Goal: Task Accomplishment & Management: Use online tool/utility

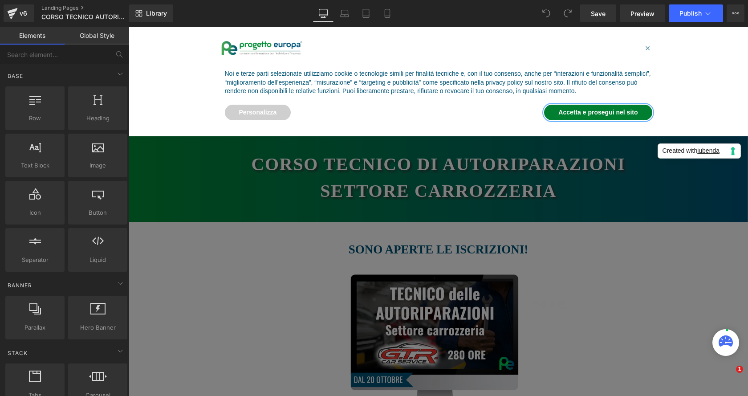
click at [627, 107] on button "Accetta e prosegui nel sito" at bounding box center [598, 113] width 108 height 16
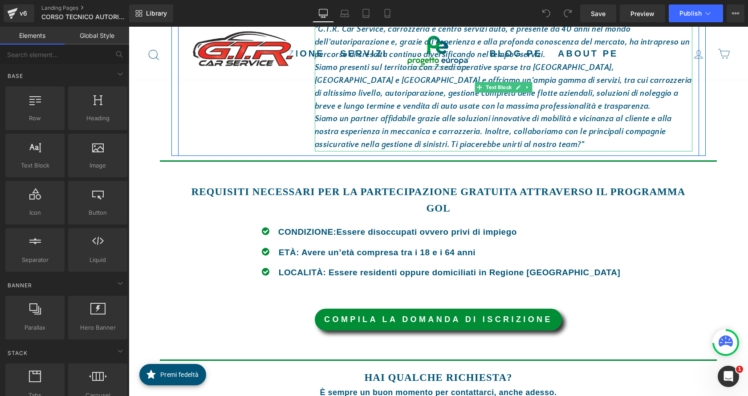
scroll to position [891, 0]
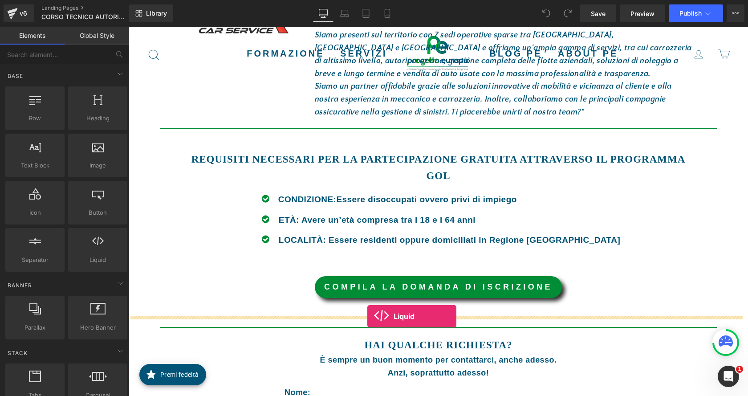
drag, startPoint x: 231, startPoint y: 284, endPoint x: 367, endPoint y: 316, distance: 140.4
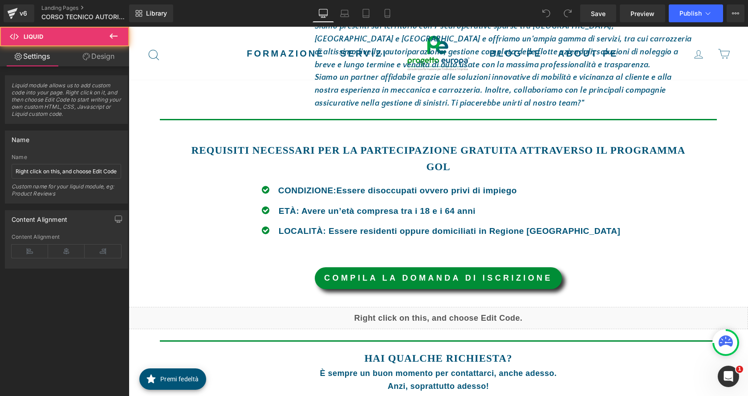
scroll to position [882, 0]
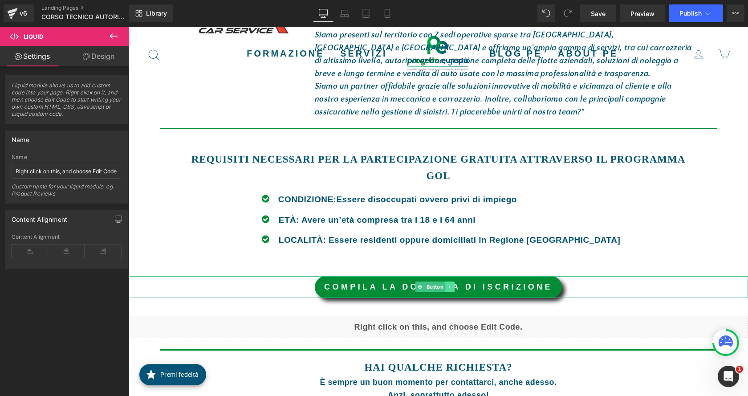
click at [449, 290] on link at bounding box center [449, 286] width 9 height 11
click at [453, 288] on icon at bounding box center [454, 287] width 5 height 5
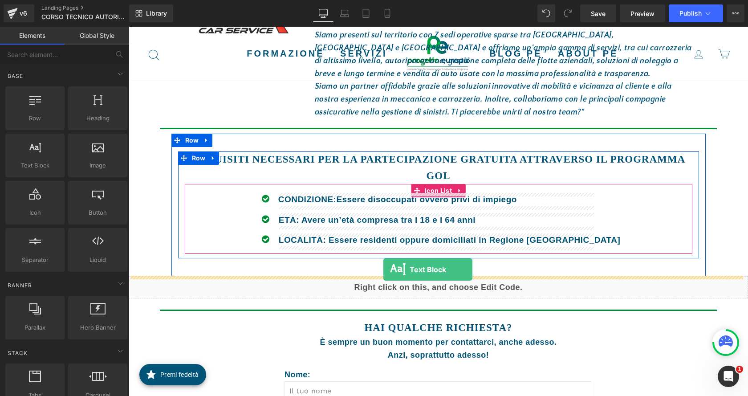
drag, startPoint x: 180, startPoint y: 180, endPoint x: 383, endPoint y: 269, distance: 222.4
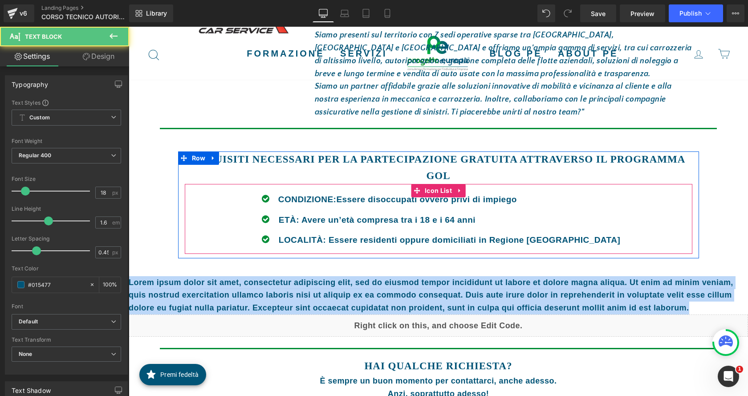
drag, startPoint x: 695, startPoint y: 310, endPoint x: 61, endPoint y: 281, distance: 634.0
click at [129, 281] on html "Vai al contenuto Chiudi menù Formazione Privati (online)" at bounding box center [439, 111] width 620 height 1932
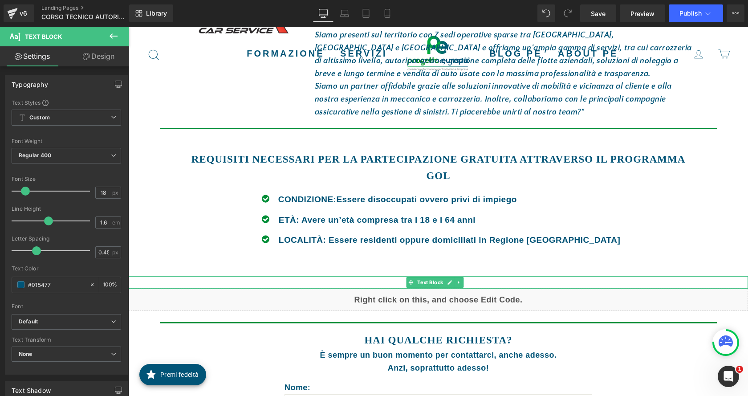
click at [496, 285] on p at bounding box center [439, 282] width 620 height 13
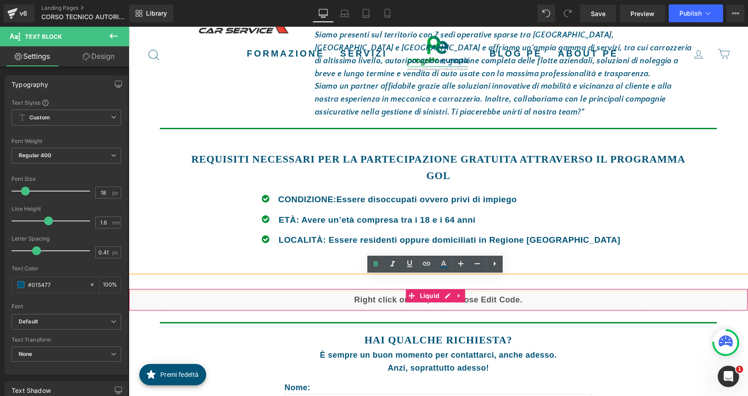
click at [371, 299] on div "Liquid" at bounding box center [439, 300] width 620 height 22
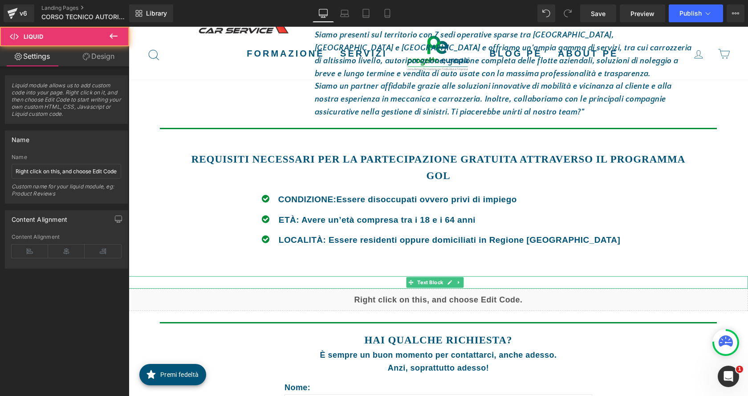
click at [384, 279] on p at bounding box center [439, 282] width 620 height 13
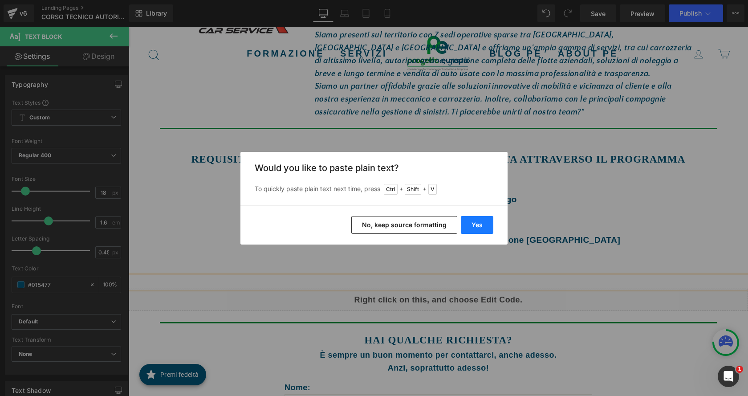
click at [481, 224] on button "Yes" at bounding box center [477, 225] width 33 height 18
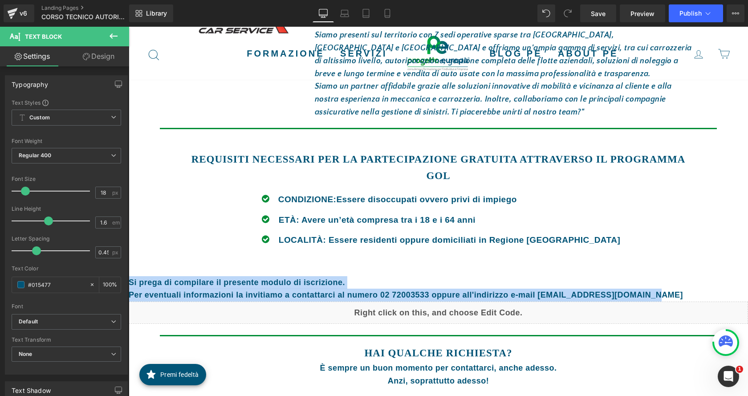
drag, startPoint x: 654, startPoint y: 296, endPoint x: 128, endPoint y: 281, distance: 526.2
click at [129, 281] on html "Vai al contenuto Chiudi menù Formazione Privati (online)" at bounding box center [439, 104] width 620 height 1919
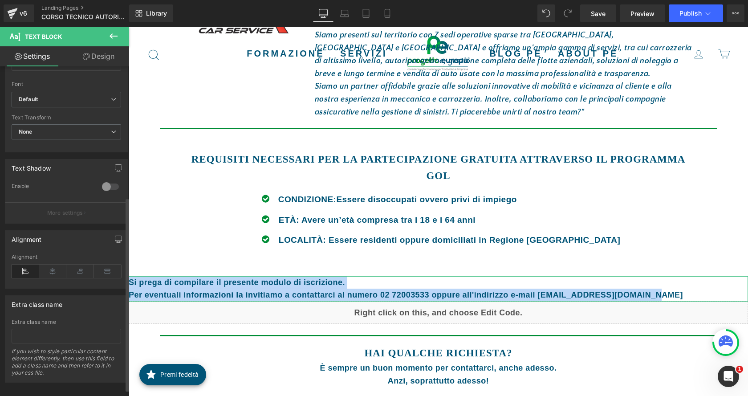
scroll to position [223, 0]
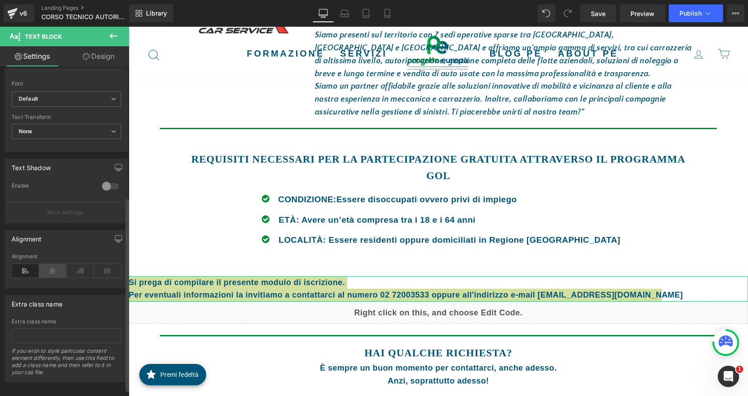
click at [55, 268] on icon at bounding box center [53, 270] width 28 height 13
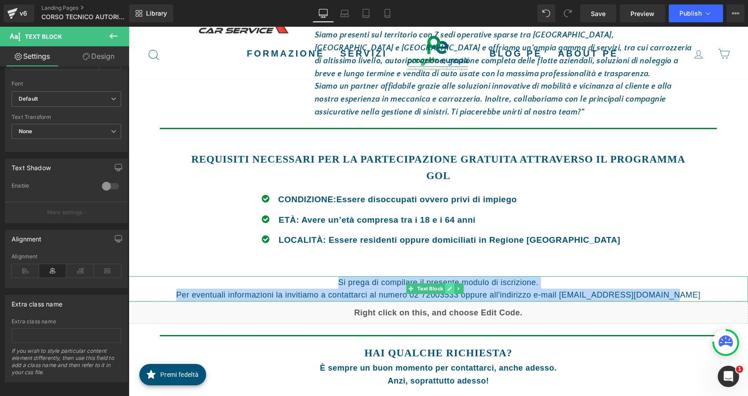
click at [448, 290] on icon at bounding box center [450, 288] width 5 height 5
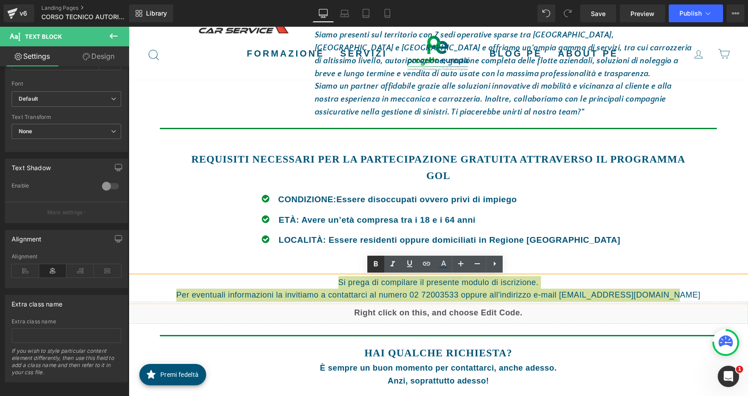
click at [375, 262] on icon at bounding box center [376, 263] width 4 height 5
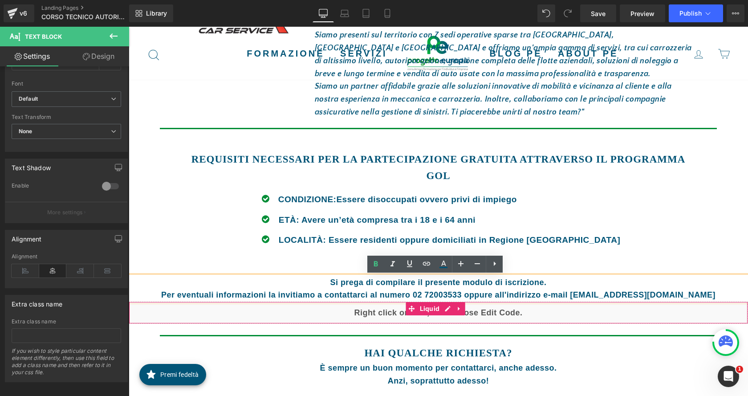
click at [510, 311] on div "Liquid" at bounding box center [439, 313] width 620 height 22
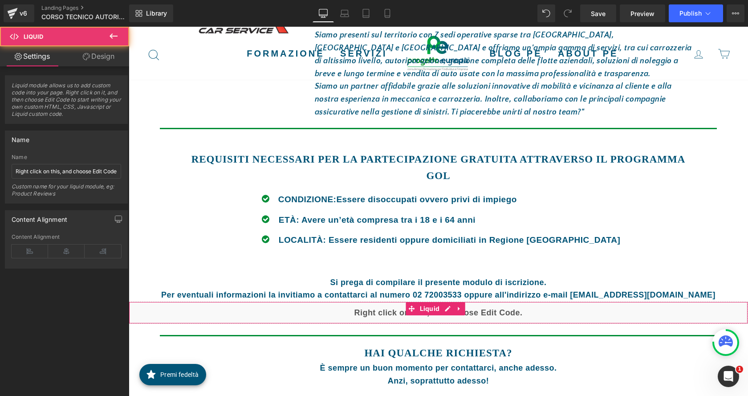
click at [508, 316] on div "Liquid" at bounding box center [439, 313] width 620 height 22
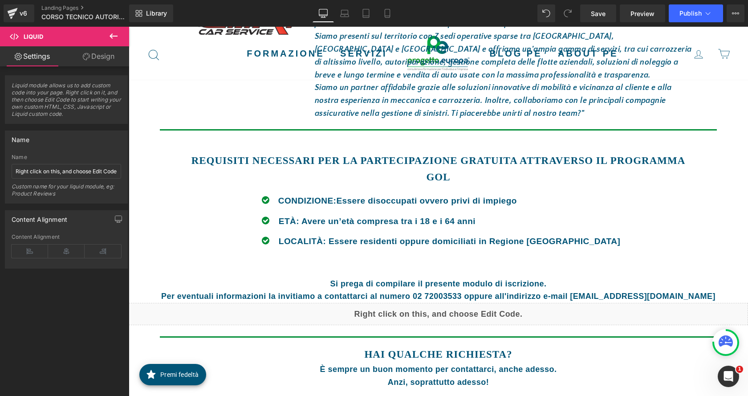
scroll to position [882, 0]
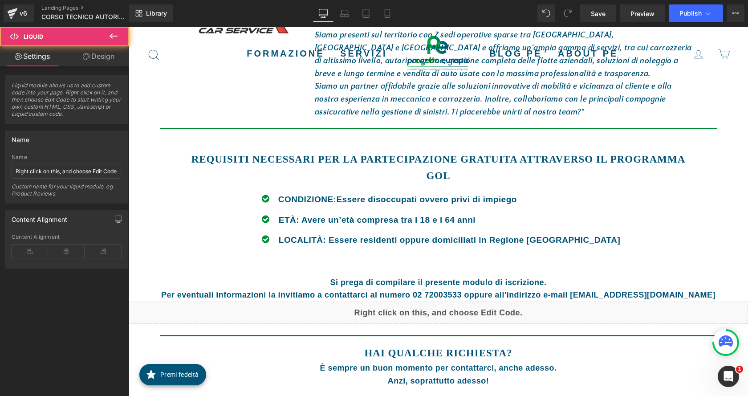
click at [519, 310] on div "Liquid" at bounding box center [439, 313] width 620 height 22
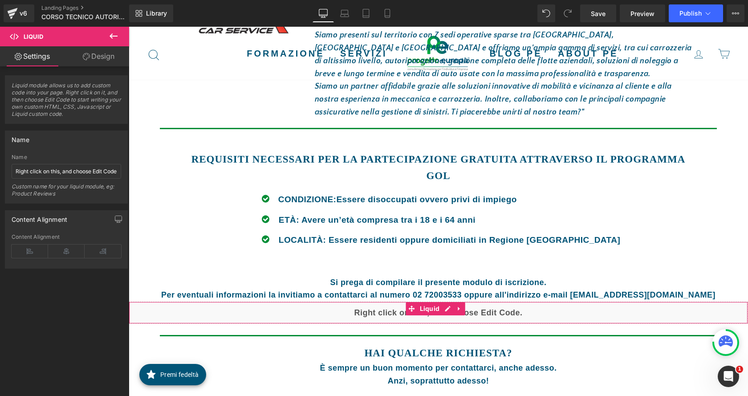
click at [365, 312] on div "Liquid" at bounding box center [439, 313] width 620 height 22
click at [452, 313] on div "Liquid" at bounding box center [439, 313] width 620 height 22
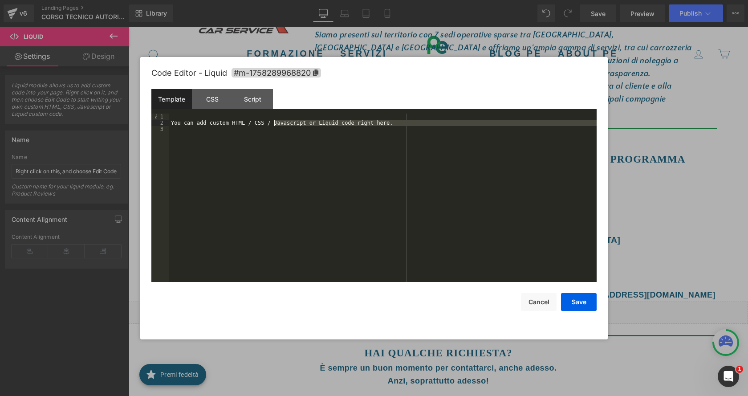
drag, startPoint x: 391, startPoint y: 126, endPoint x: 273, endPoint y: 122, distance: 118.1
click at [273, 122] on div "You can add custom HTML / CSS / Javascript or Liquid code right here." at bounding box center [383, 204] width 428 height 181
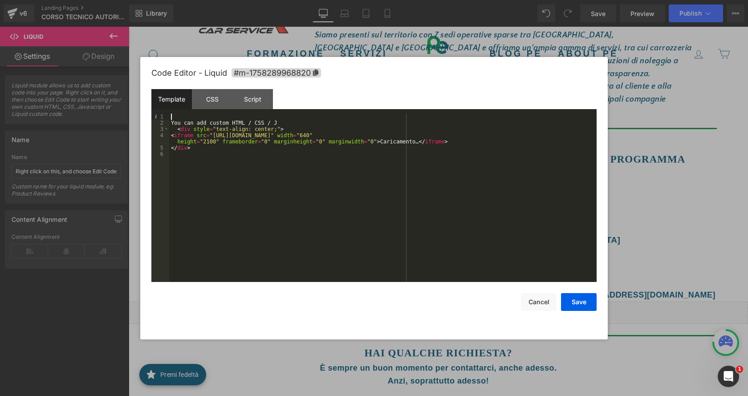
drag, startPoint x: 278, startPoint y: 119, endPoint x: 195, endPoint y: 114, distance: 83.5
click at [195, 114] on div "You can add custom HTML / CSS / J < div style = "text-align: center;" > < ifram…" at bounding box center [383, 204] width 428 height 181
drag, startPoint x: 198, startPoint y: 123, endPoint x: 289, endPoint y: 121, distance: 90.5
click at [289, 121] on div "You can add custom HTML / CSS / J < div style = "text-align: center;" > < ifram…" at bounding box center [383, 204] width 428 height 181
click at [242, 151] on div "< div style = "text-align: center;" > < iframe src = "https://docs.google.com/f…" at bounding box center [383, 204] width 428 height 181
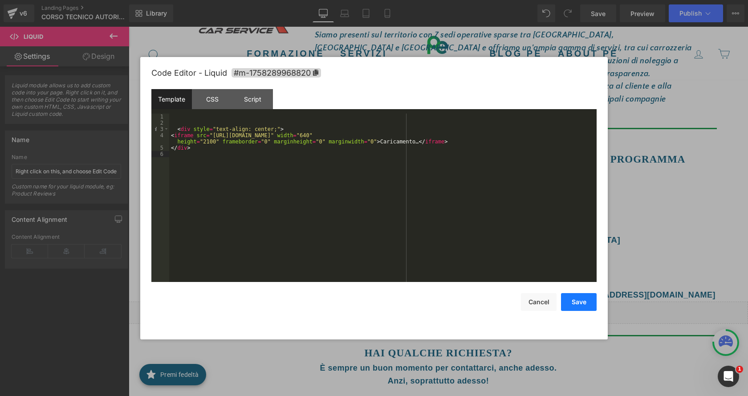
click at [585, 302] on button "Save" at bounding box center [579, 302] width 36 height 18
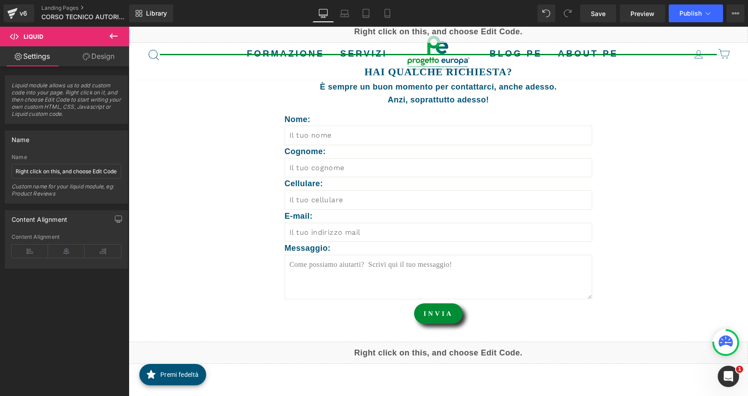
scroll to position [1238, 0]
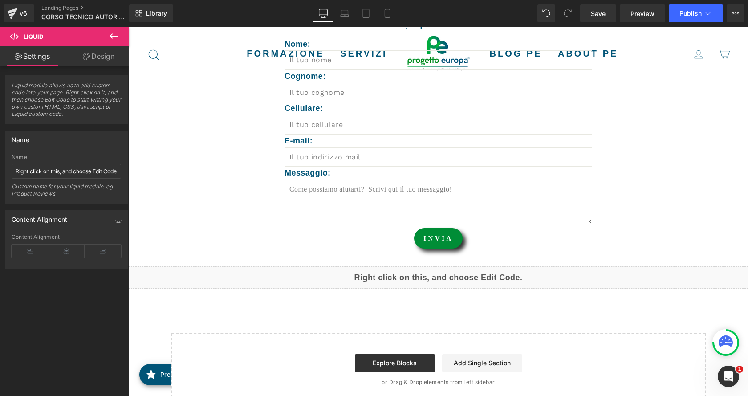
click at [107, 36] on button at bounding box center [113, 37] width 31 height 20
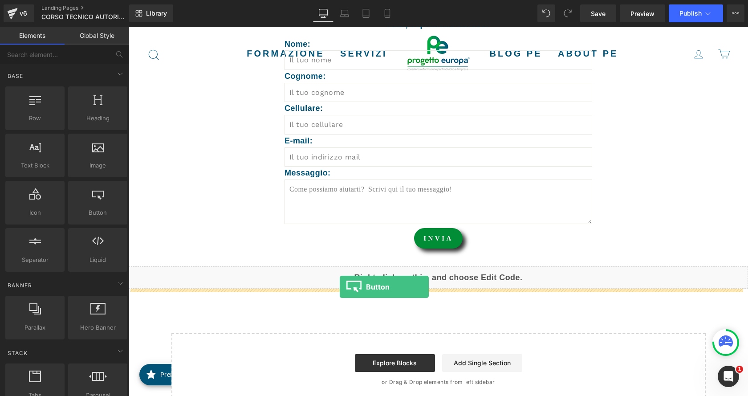
drag, startPoint x: 232, startPoint y: 228, endPoint x: 340, endPoint y: 287, distance: 122.6
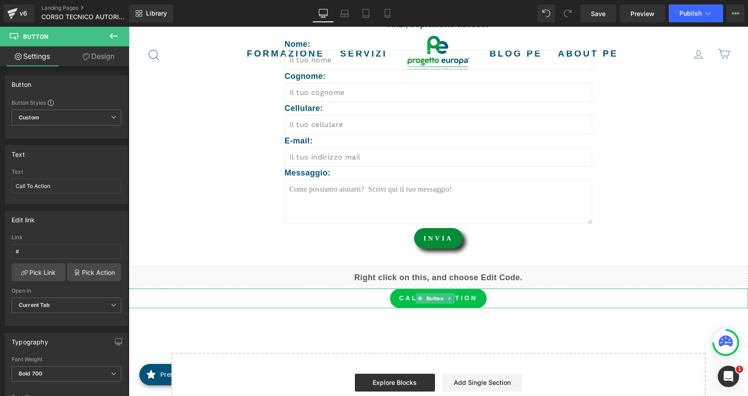
click at [437, 297] on span "Button" at bounding box center [435, 298] width 20 height 11
drag, startPoint x: 59, startPoint y: 247, endPoint x: 0, endPoint y: 242, distance: 59.4
click at [0, 242] on div "Edit link # Link # Pick Link Pick Action Current Tab New Tab Open in Current Ta…" at bounding box center [66, 265] width 133 height 122
type input "X"
type input "O"
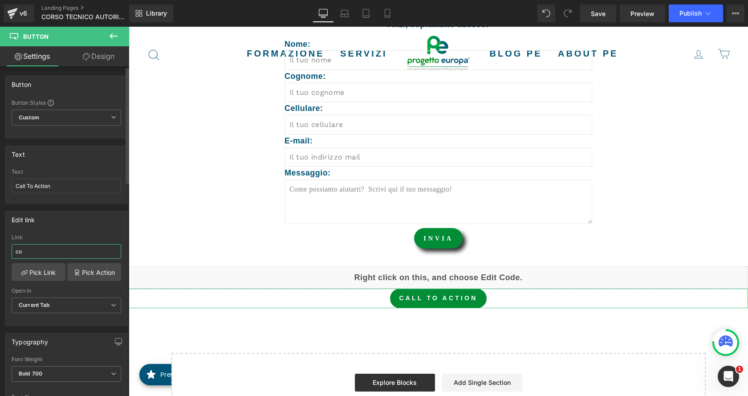
type input "c"
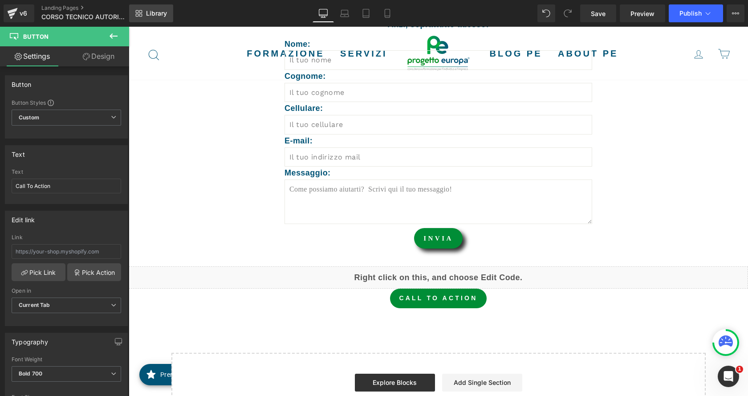
click at [164, 5] on link "Library" at bounding box center [151, 13] width 44 height 18
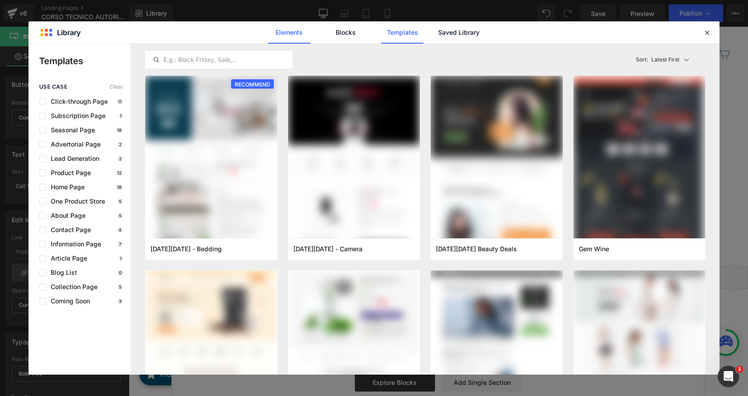
click at [291, 34] on link "Elements" at bounding box center [289, 32] width 42 height 22
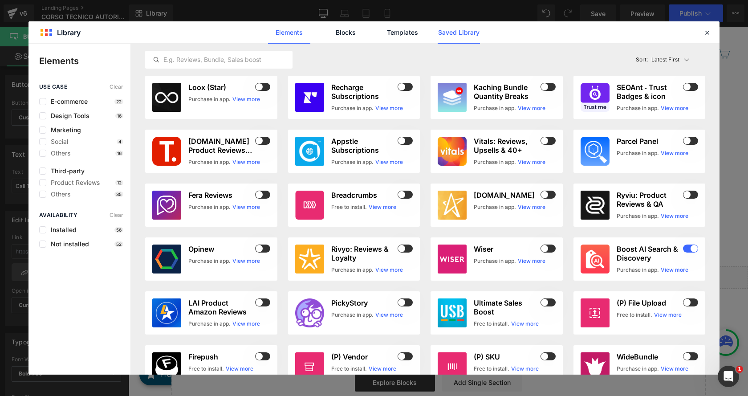
click at [473, 31] on link "Saved Library" at bounding box center [459, 32] width 42 height 22
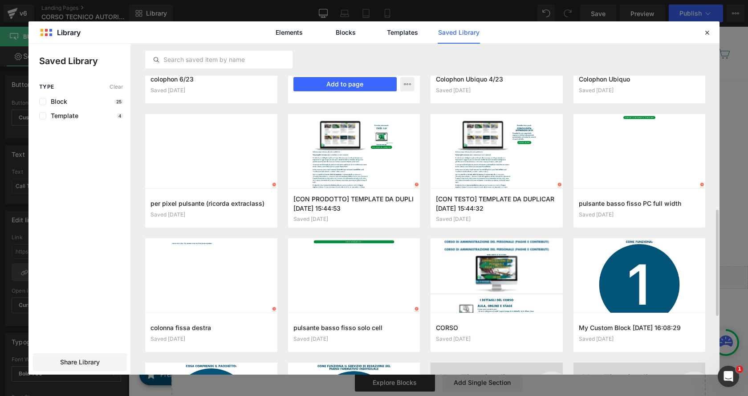
scroll to position [401, 0]
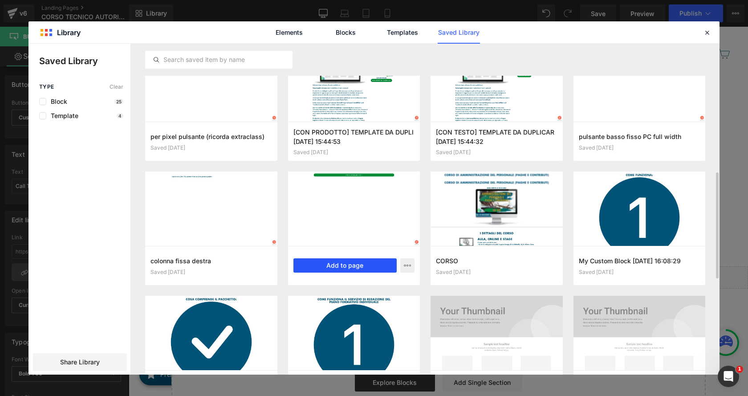
click at [363, 266] on button "Add to page" at bounding box center [346, 265] width 104 height 14
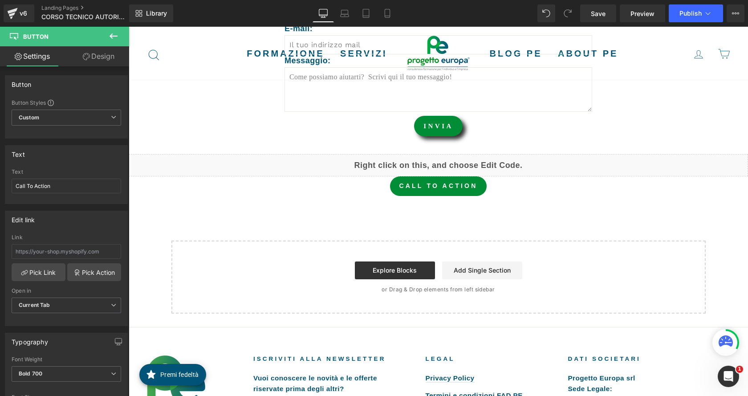
scroll to position [1342, 0]
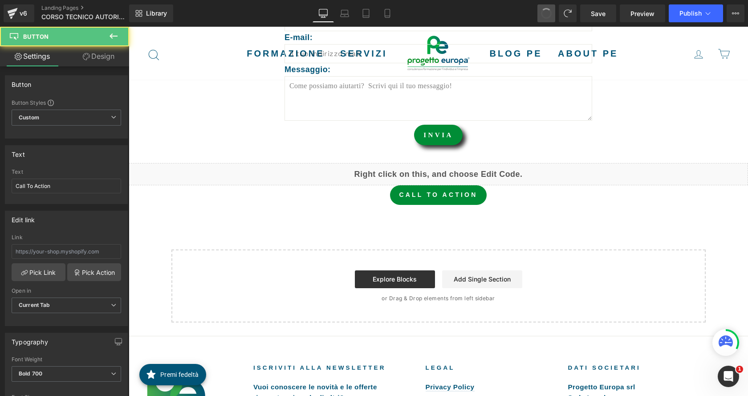
type input "#"
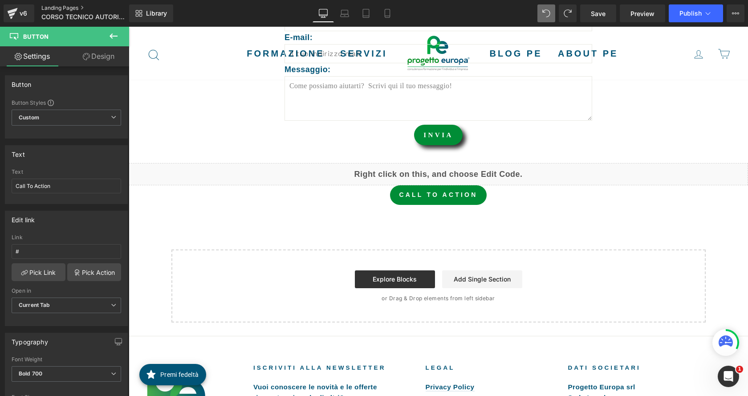
click at [77, 6] on link "Landing Pages" at bounding box center [92, 7] width 102 height 7
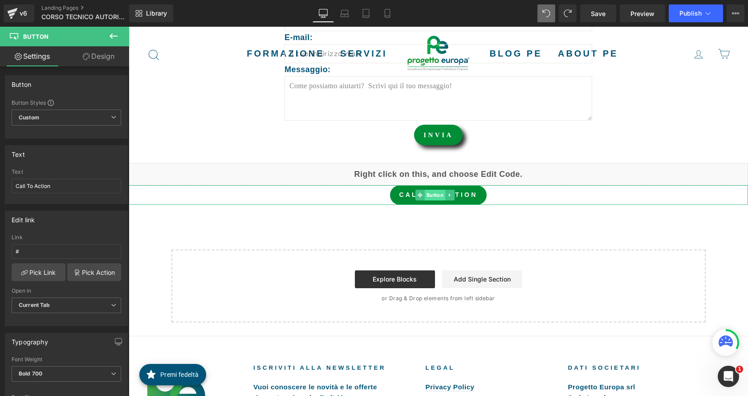
click at [425, 198] on span "Button" at bounding box center [435, 195] width 20 height 11
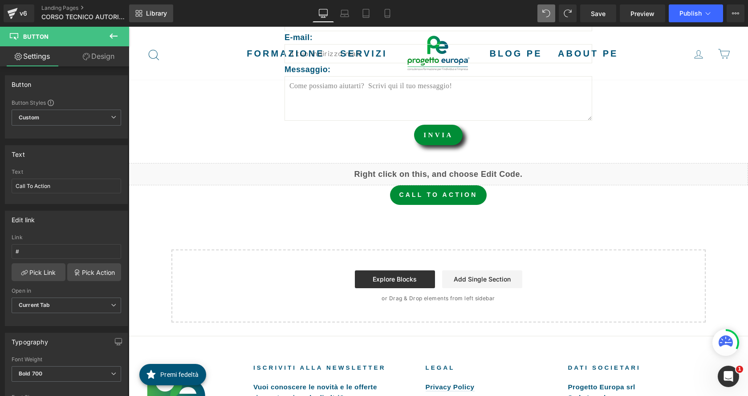
click at [159, 15] on span "Library" at bounding box center [156, 13] width 21 height 8
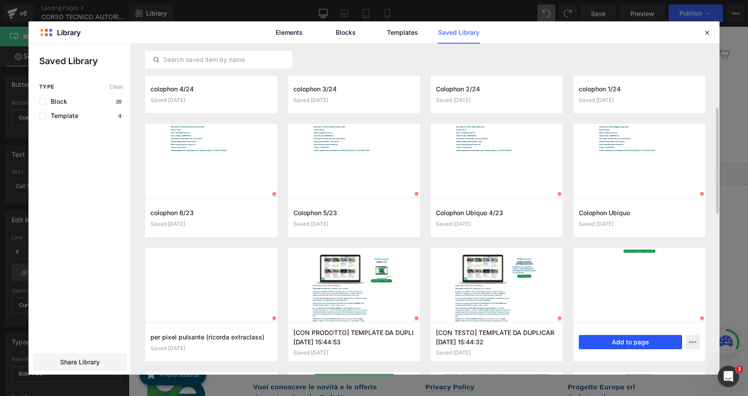
scroll to position [245, 0]
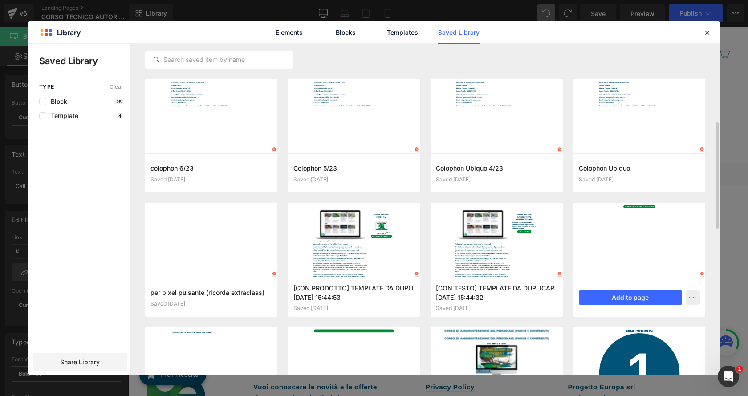
click at [634, 233] on div at bounding box center [640, 240] width 132 height 74
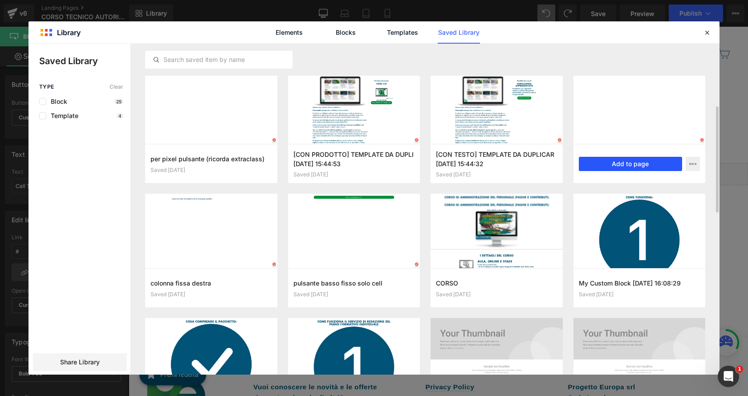
scroll to position [334, 0]
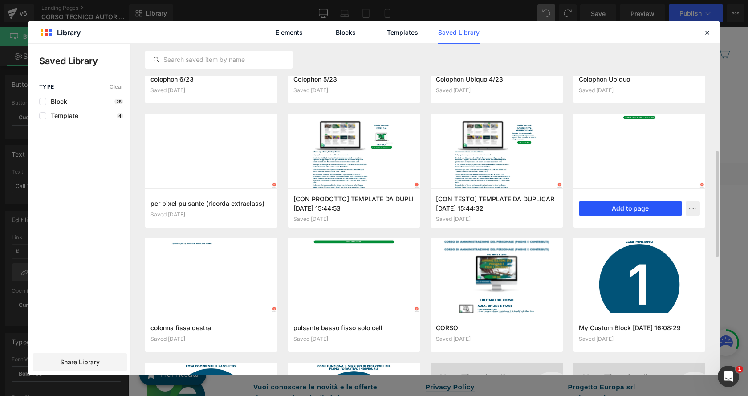
click at [633, 208] on button "Add to page" at bounding box center [631, 208] width 104 height 14
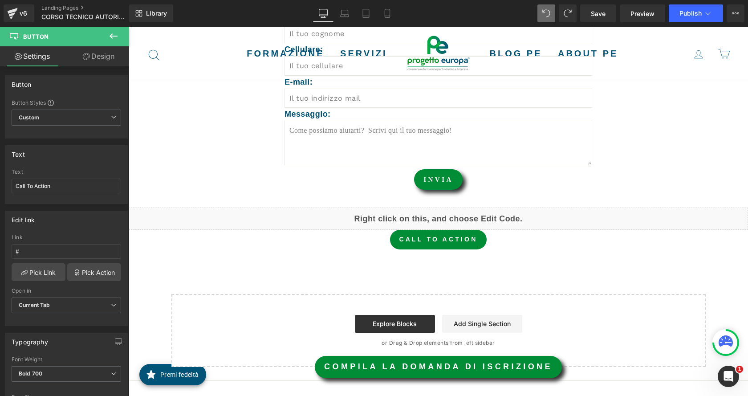
scroll to position [1431, 0]
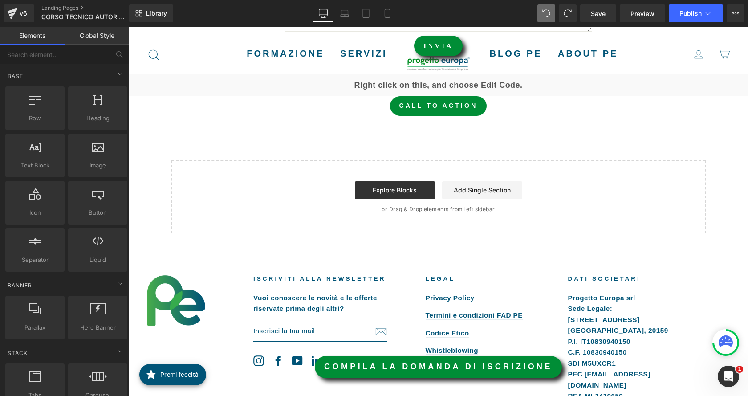
click at [559, 170] on div "Start building your page Explore Blocks Add Single Section or Drag & Drop eleme…" at bounding box center [438, 196] width 533 height 71
click at [557, 202] on div "Start building your page Explore Blocks Add Single Section or Drag & Drop eleme…" at bounding box center [438, 196] width 533 height 71
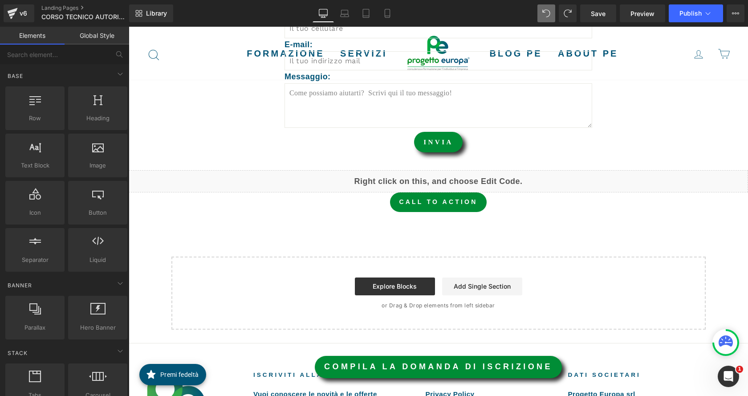
scroll to position [1297, 0]
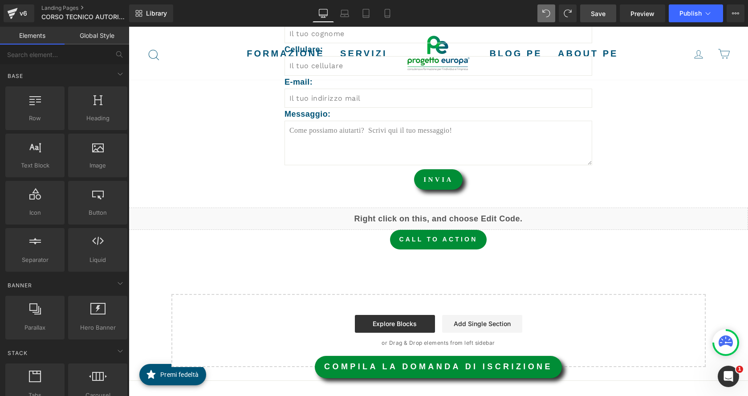
click at [606, 13] on span "Save" at bounding box center [598, 13] width 15 height 9
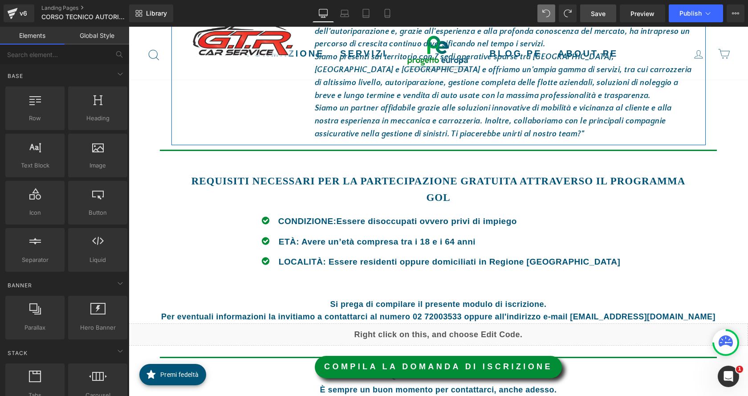
scroll to position [941, 0]
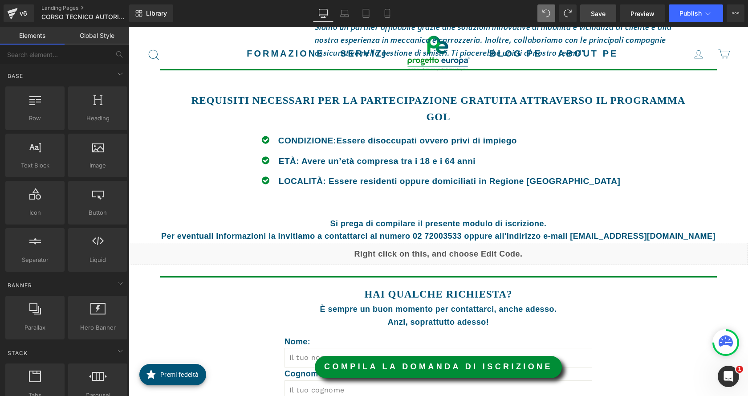
click at [461, 366] on link "COMPILA LA DOMANDA DI ISCRIZIONE" at bounding box center [438, 367] width 247 height 22
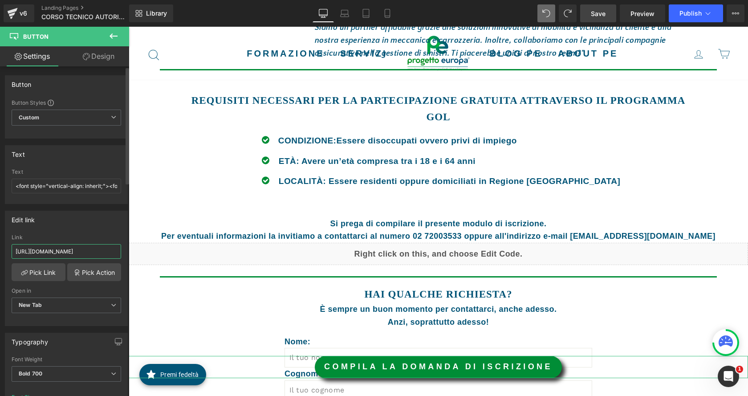
click at [111, 249] on input "https://forms.gle/eLiTA225s5EVvC296" at bounding box center [67, 251] width 110 height 15
click at [97, 271] on link "Pick Action" at bounding box center [94, 272] width 54 height 18
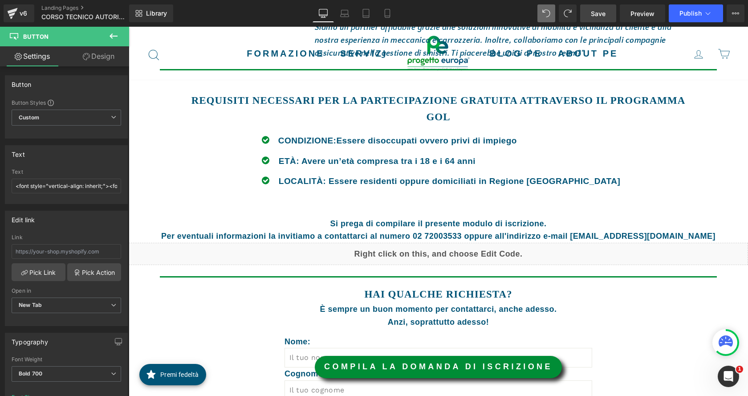
click at [364, 367] on body "Vai al contenuto Chiudi menù Formazione Privati (online)" at bounding box center [439, 55] width 620 height 1938
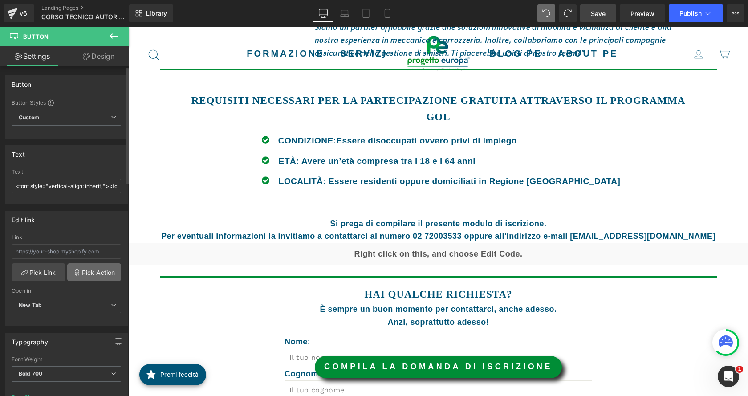
click at [104, 274] on link "Pick Action" at bounding box center [94, 272] width 54 height 18
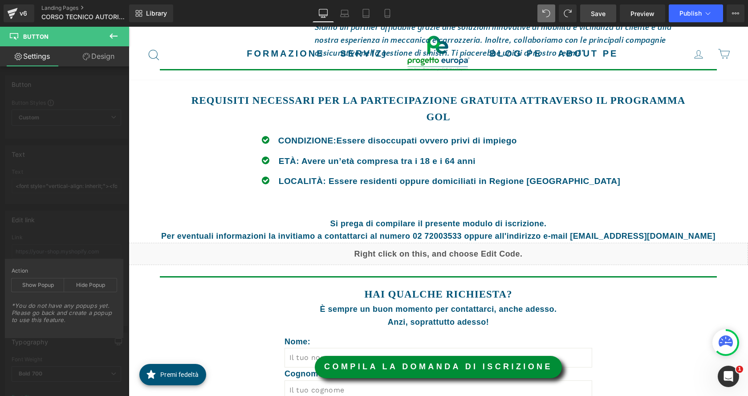
click at [385, 363] on div "Rendering Content" at bounding box center [374, 361] width 55 height 10
drag, startPoint x: 72, startPoint y: 317, endPoint x: 117, endPoint y: 329, distance: 46.5
click at [72, 317] on div "*You do not have any popups yet. Please go back and create a popup to use this …" at bounding box center [64, 315] width 105 height 27
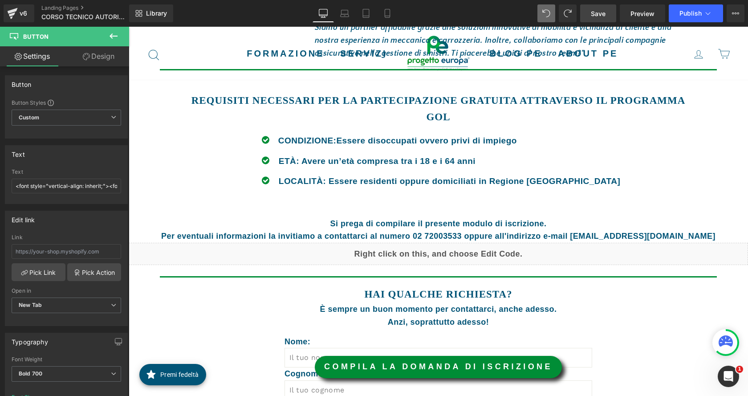
click at [352, 369] on body "Vai al contenuto Chiudi menù Formazione Privati (online)" at bounding box center [439, 55] width 620 height 1938
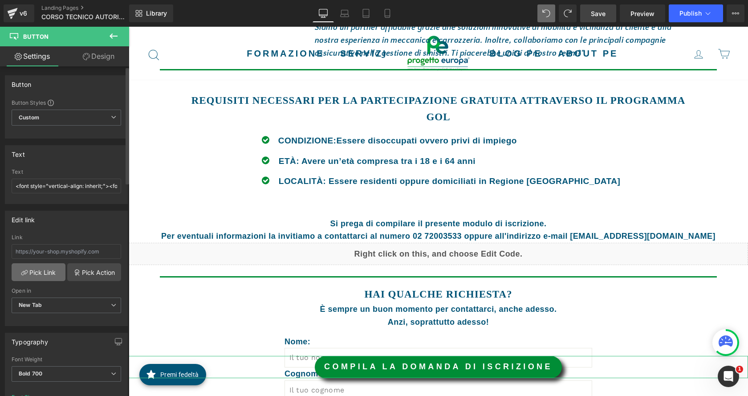
click at [53, 277] on link "Pick Link" at bounding box center [39, 272] width 54 height 18
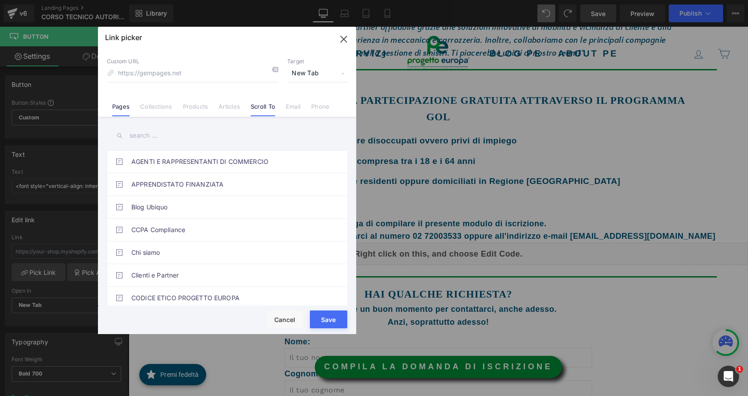
click at [261, 111] on link "Scroll To" at bounding box center [263, 109] width 24 height 13
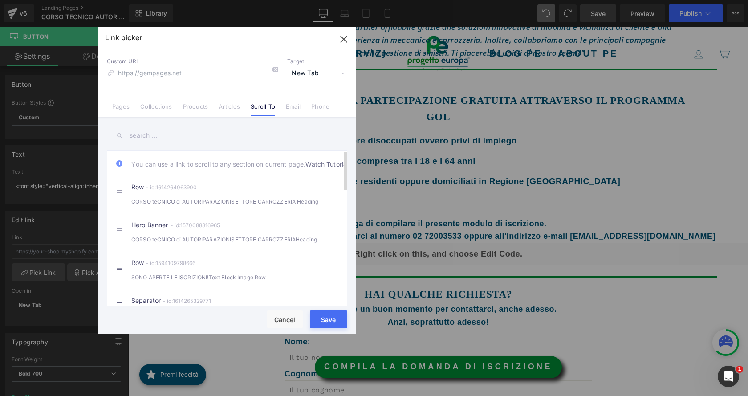
click at [214, 214] on li "Row - id:1614264063900 CORSO teCNICO di AUTORIPARAZIONISETTORE CARROZZERIA Head…" at bounding box center [229, 195] width 244 height 38
type input "#r-1614264063900"
click at [326, 320] on button "Save" at bounding box center [328, 319] width 37 height 18
type input "#r-1614264063900"
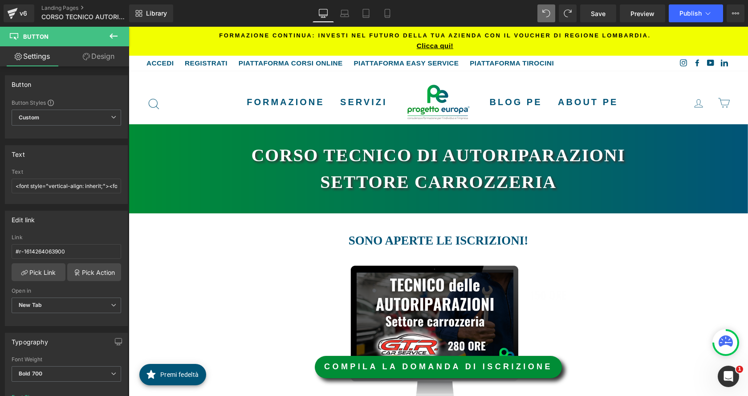
drag, startPoint x: 608, startPoint y: 17, endPoint x: 608, endPoint y: 25, distance: 7.6
click at [608, 25] on div "Library Desktop Desktop Laptop Tablet Mobile Save Preview Publish Scheduled Vie…" at bounding box center [438, 13] width 619 height 27
click at [604, 19] on link "Save" at bounding box center [598, 13] width 36 height 18
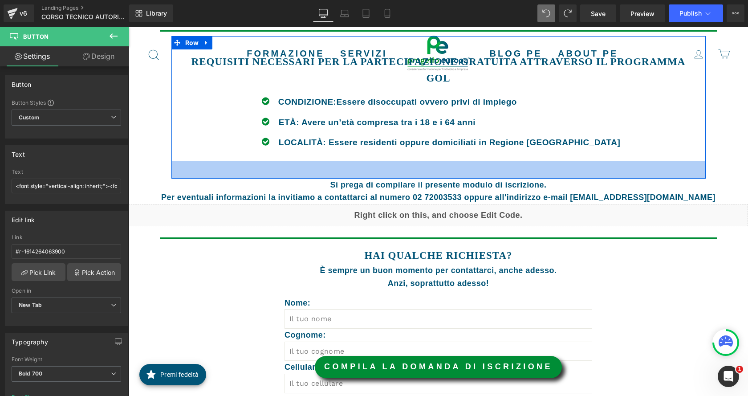
scroll to position [980, 0]
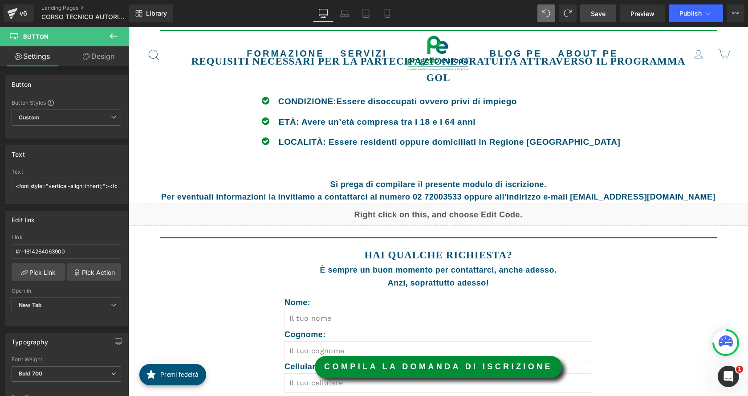
click at [611, 14] on link "Save" at bounding box center [598, 13] width 36 height 18
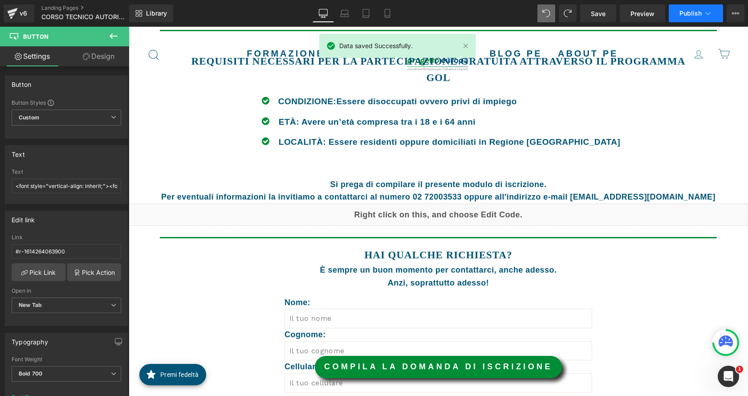
click at [706, 22] on button "Publish" at bounding box center [696, 13] width 54 height 18
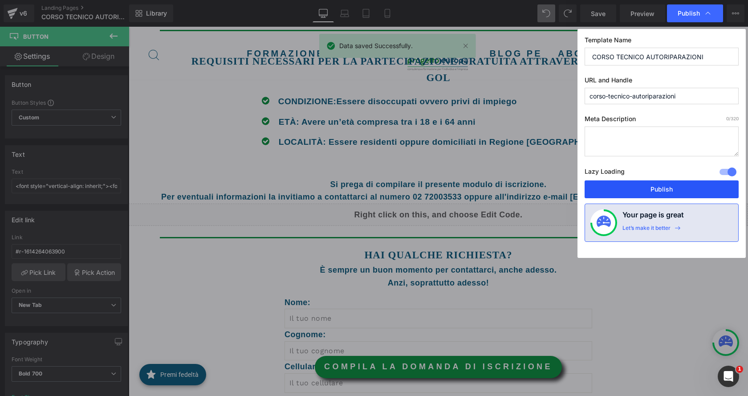
click at [689, 180] on button "Publish" at bounding box center [662, 189] width 154 height 18
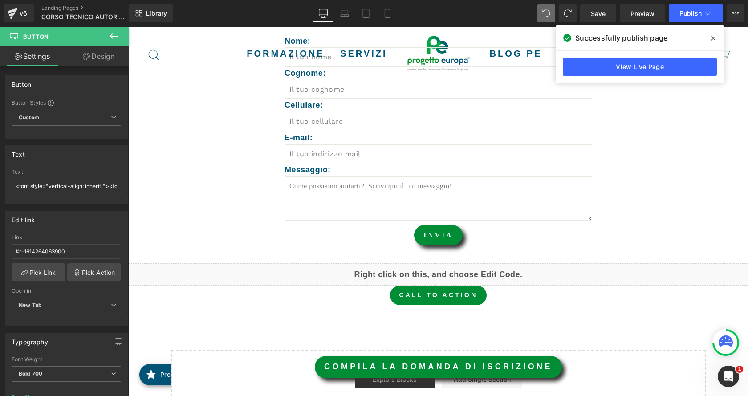
scroll to position [1247, 0]
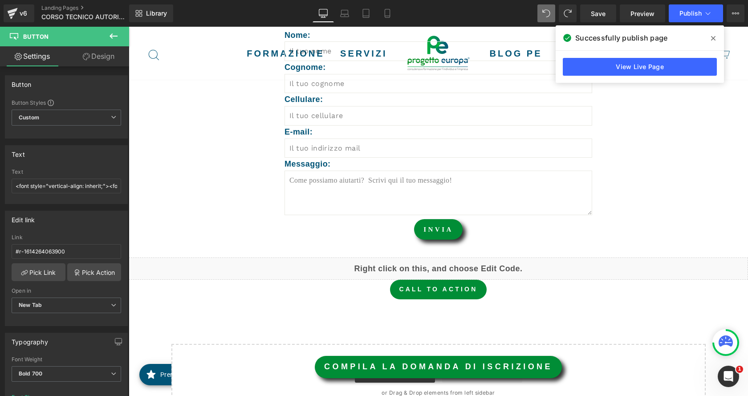
click at [714, 42] on span at bounding box center [713, 38] width 14 height 14
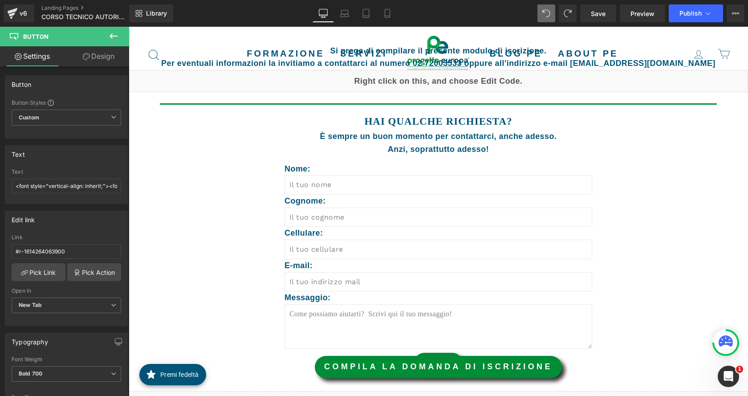
scroll to position [1158, 0]
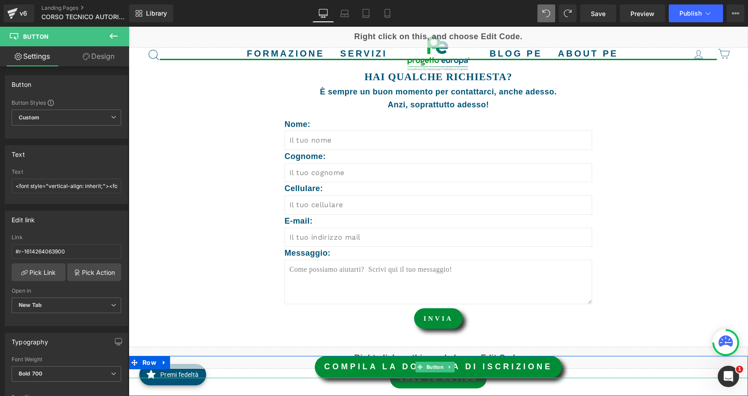
click at [429, 364] on span "Button" at bounding box center [435, 367] width 20 height 11
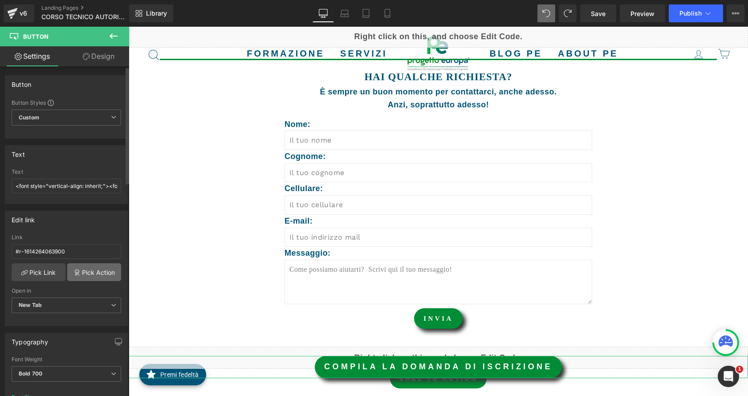
click at [88, 273] on link "Pick Action" at bounding box center [94, 272] width 54 height 18
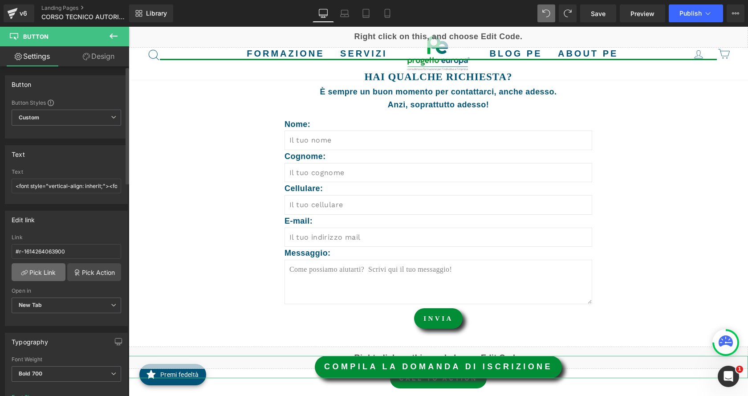
click at [49, 274] on link "Pick Link" at bounding box center [39, 272] width 54 height 18
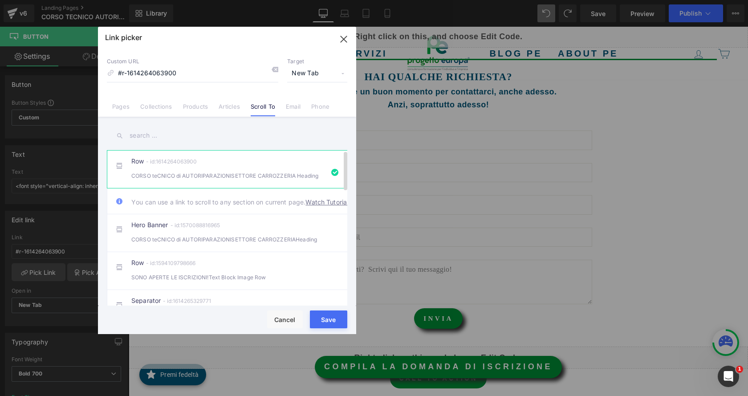
click at [158, 183] on li "Row - id:1614264063900 CORSO teCNICO di AUTORIPARAZIONISETTORE CARROZZERIA Head…" at bounding box center [229, 169] width 244 height 38
drag, startPoint x: 334, startPoint y: 319, endPoint x: 282, endPoint y: 259, distance: 79.6
click at [282, 260] on div "Link picker Back to Library Insert Custom URL #r-1614264063900 Target New Tab C…" at bounding box center [227, 180] width 258 height 307
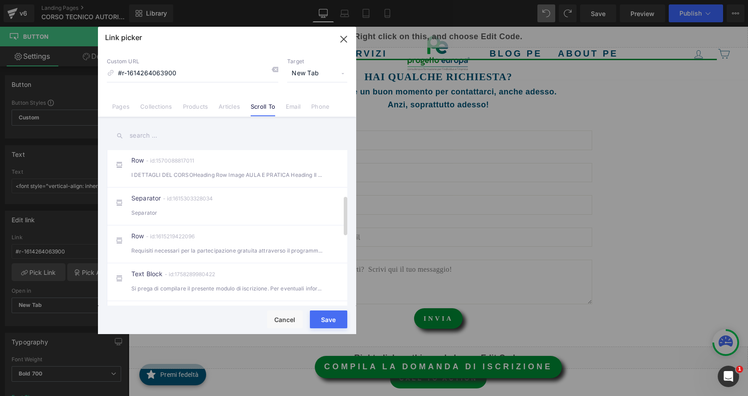
scroll to position [223, 0]
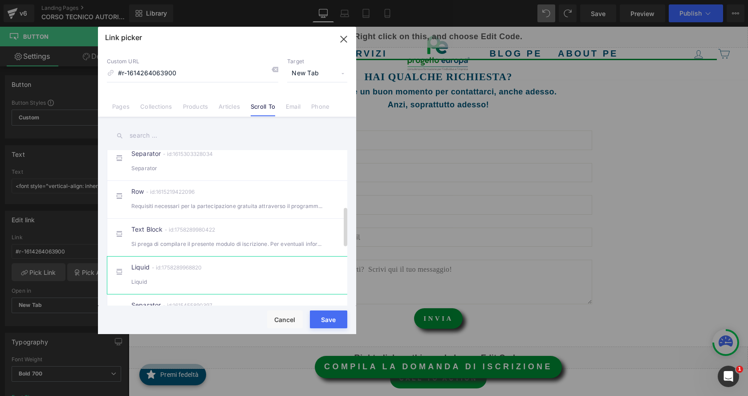
click at [268, 283] on div "Liquid - id:1758289968820 Liquid" at bounding box center [240, 275] width 219 height 22
type input "#m-1758289968820"
drag, startPoint x: 333, startPoint y: 316, endPoint x: 202, endPoint y: 317, distance: 131.4
click at [333, 316] on button "Save" at bounding box center [328, 319] width 37 height 18
type input "#m-1758289968820"
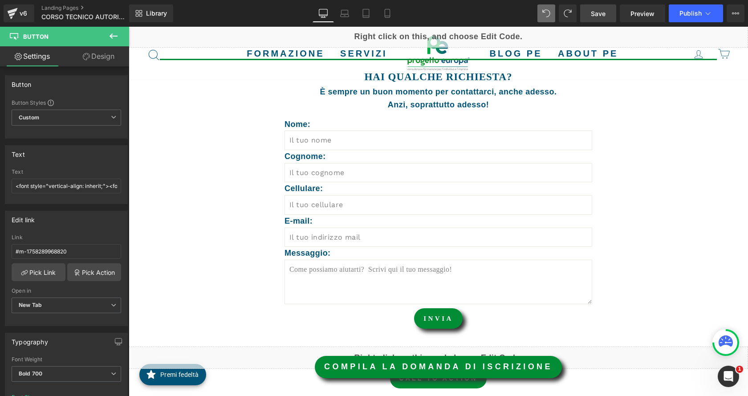
click at [600, 13] on span "Save" at bounding box center [598, 13] width 15 height 9
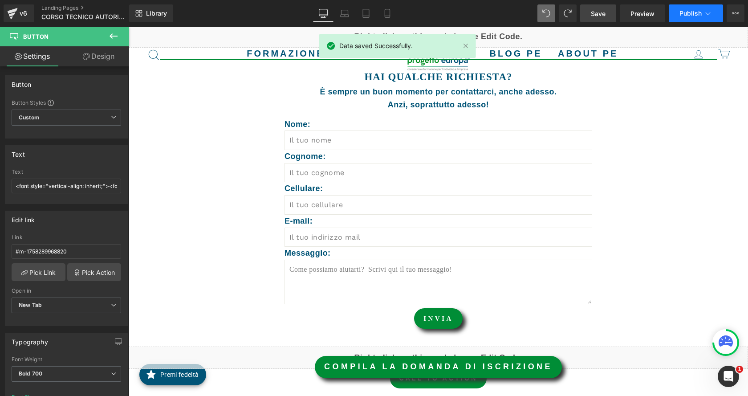
click at [686, 16] on span "Publish" at bounding box center [691, 13] width 22 height 7
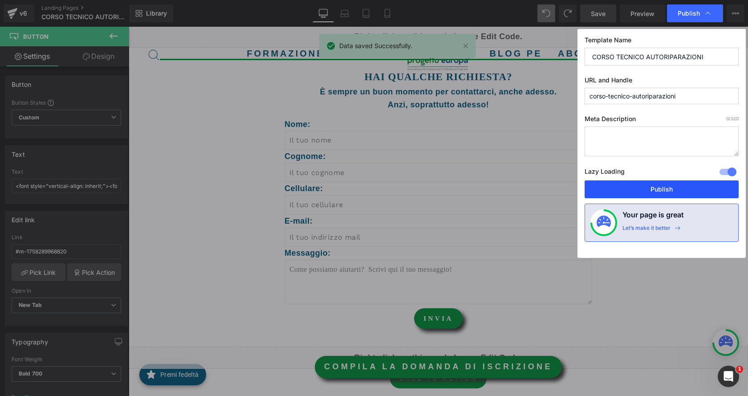
click at [661, 186] on button "Publish" at bounding box center [662, 189] width 154 height 18
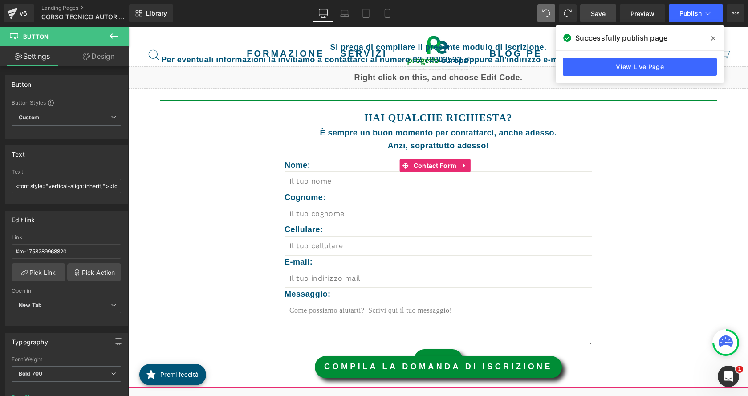
scroll to position [1113, 0]
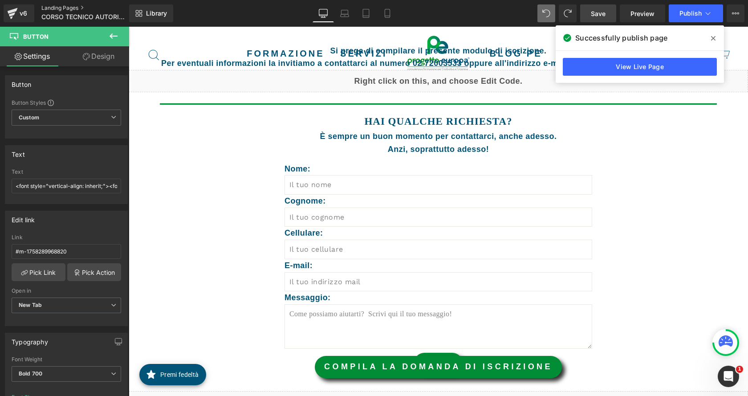
click at [58, 6] on link "Landing Pages" at bounding box center [92, 7] width 102 height 7
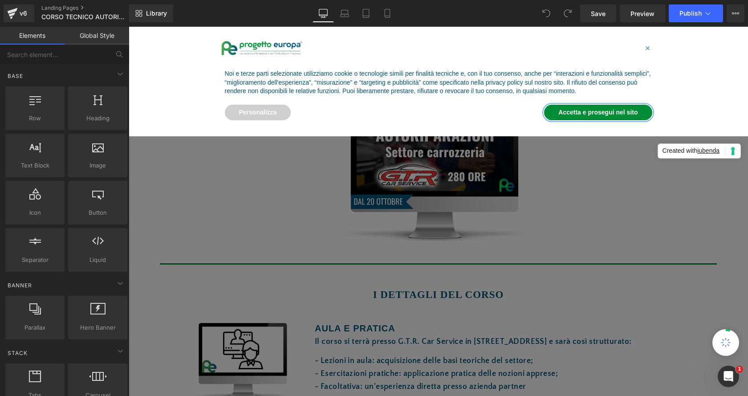
click at [602, 116] on button "Accetta e prosegui nel sito" at bounding box center [598, 113] width 108 height 16
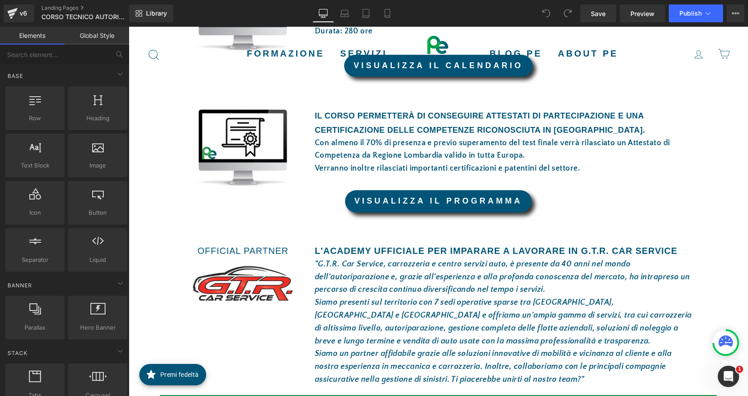
scroll to position [846, 0]
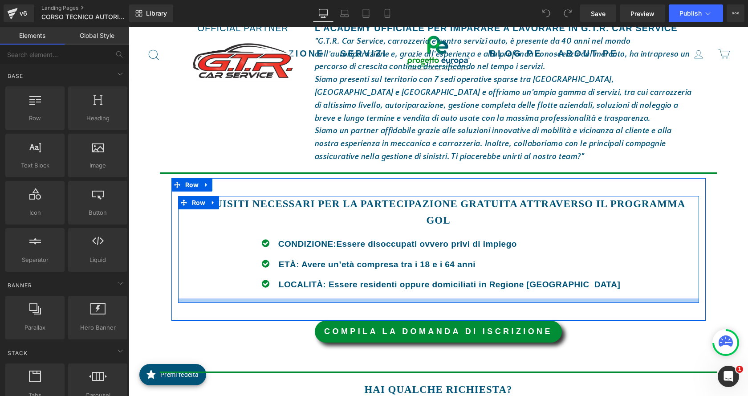
click at [477, 301] on div at bounding box center [438, 300] width 521 height 4
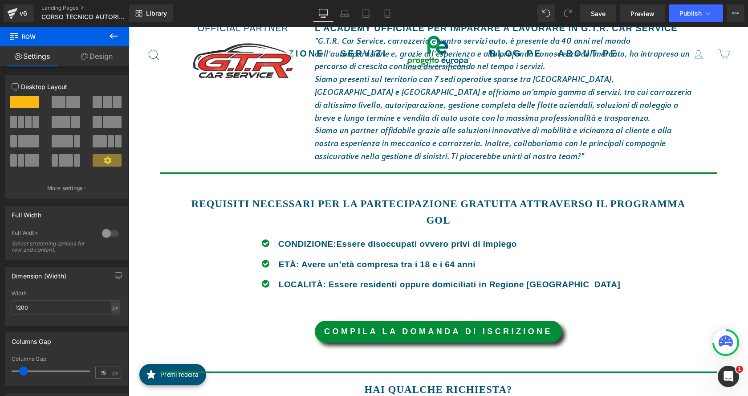
click at [70, 4] on div "v6 Landing Pages CORSO TECNICO AUTORIPARAZIONI" at bounding box center [64, 13] width 129 height 27
click at [71, 8] on link "Landing Pages" at bounding box center [92, 7] width 102 height 7
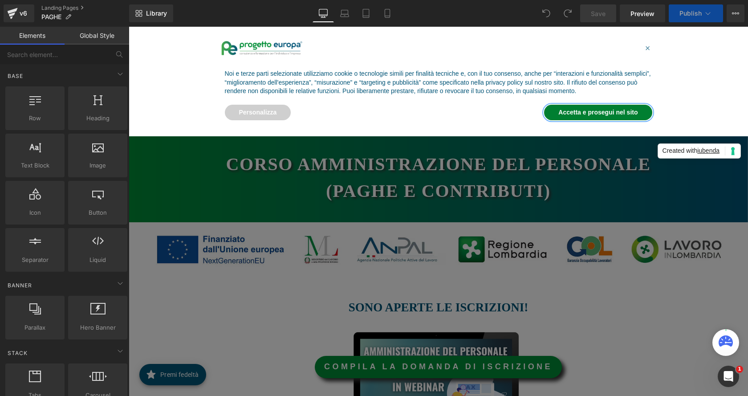
click at [582, 114] on button "Accetta e prosegui nel sito" at bounding box center [598, 113] width 108 height 16
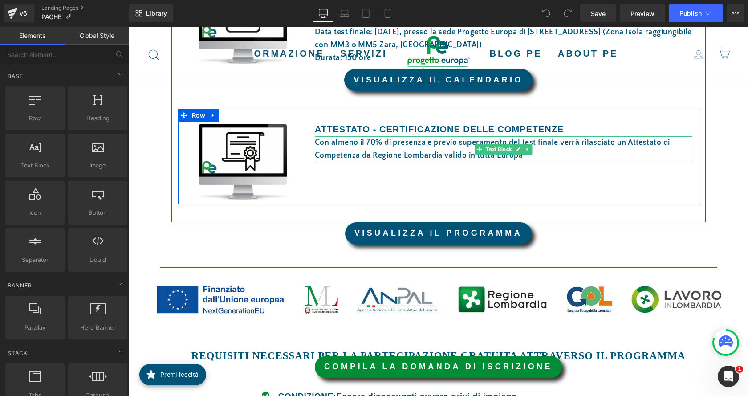
scroll to position [668, 0]
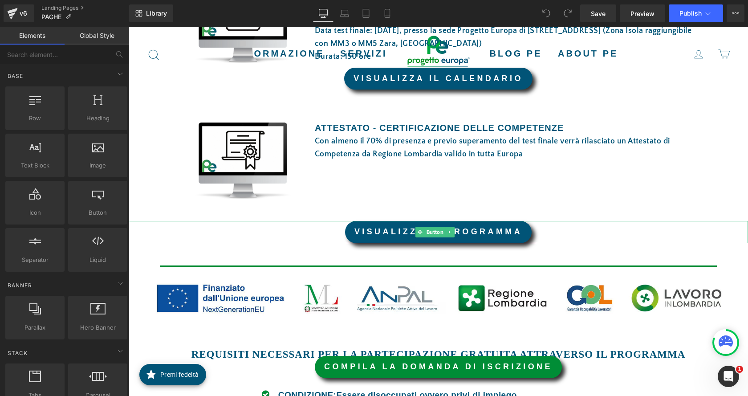
click at [482, 238] on link "VISUALIZZA IL PROGRAMMA" at bounding box center [438, 232] width 187 height 22
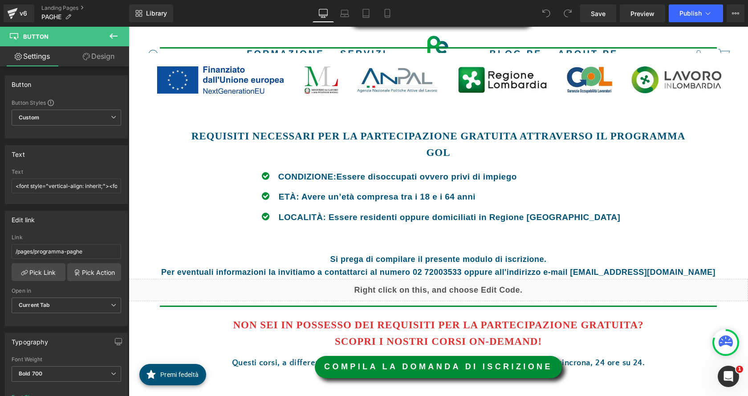
scroll to position [935, 0]
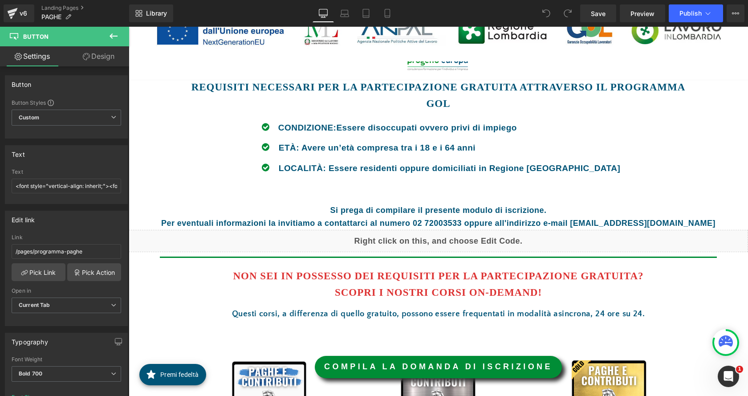
click at [482, 241] on div "Liquid" at bounding box center [439, 241] width 620 height 22
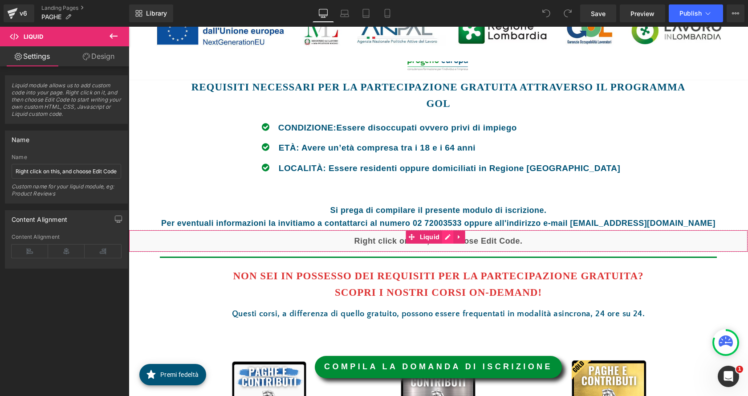
click at [444, 236] on div "Liquid" at bounding box center [439, 241] width 620 height 22
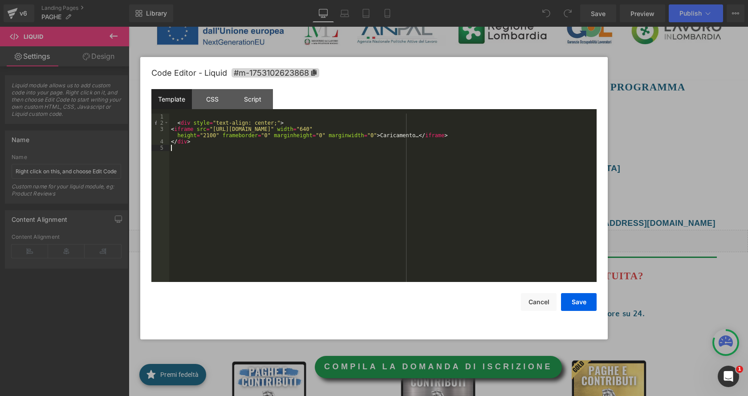
click at [242, 147] on div "< div style = "text-align: center;" > < iframe src = "https://docs.google.com/f…" at bounding box center [383, 204] width 428 height 181
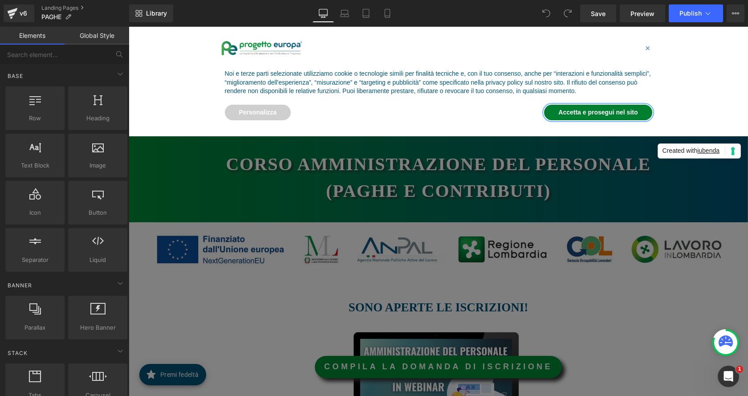
click at [567, 115] on button "Accetta e prosegui nel sito" at bounding box center [598, 113] width 108 height 16
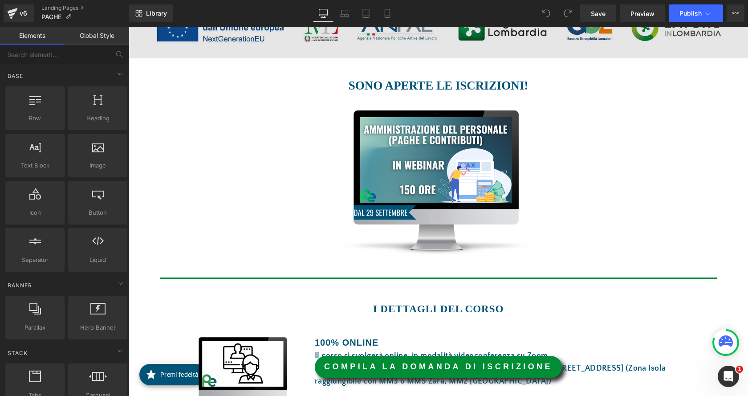
scroll to position [223, 0]
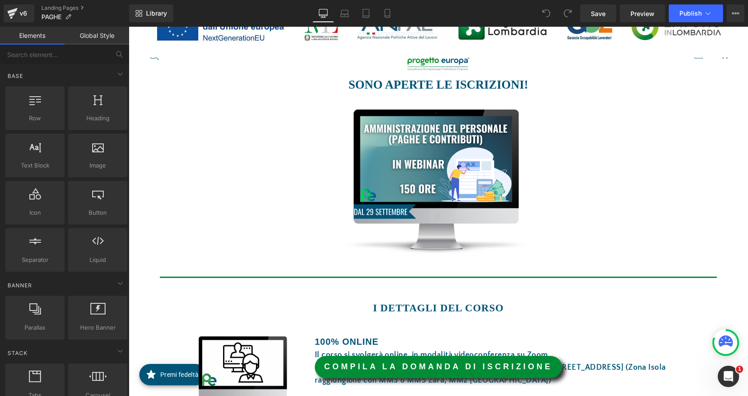
click at [495, 367] on link "COMPILA LA DOMANDA DI ISCRIZIONE" at bounding box center [438, 367] width 247 height 22
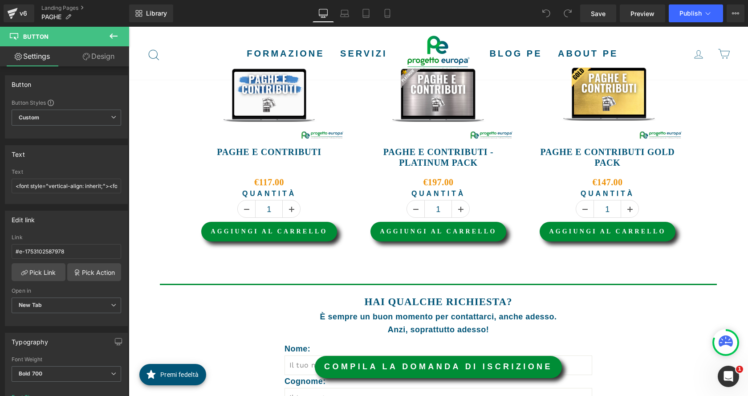
scroll to position [1231, 0]
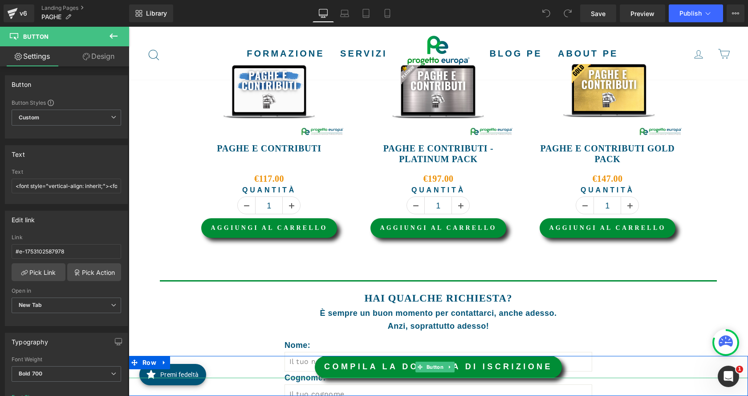
click at [400, 367] on font "COMPILA LA DOMANDA DI ISCRIZIONE" at bounding box center [438, 366] width 228 height 9
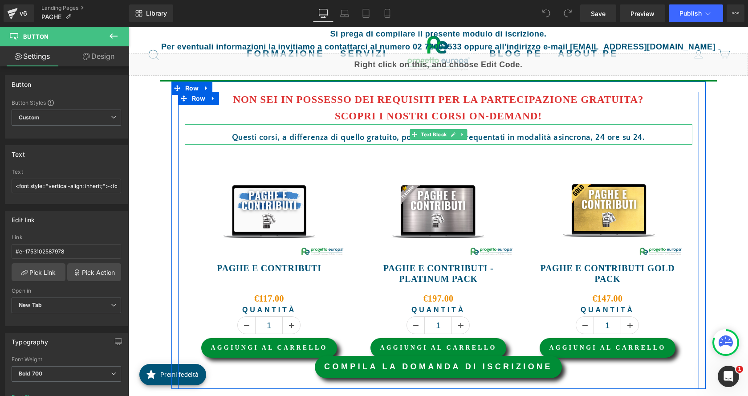
scroll to position [1023, 0]
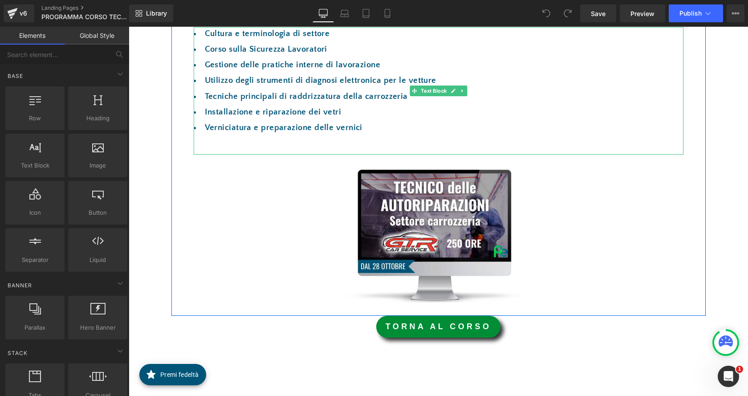
scroll to position [134, 0]
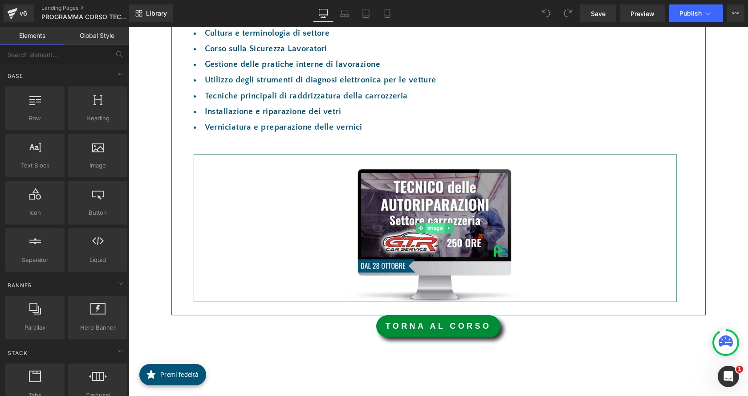
click at [437, 227] on span "Image" at bounding box center [435, 228] width 19 height 11
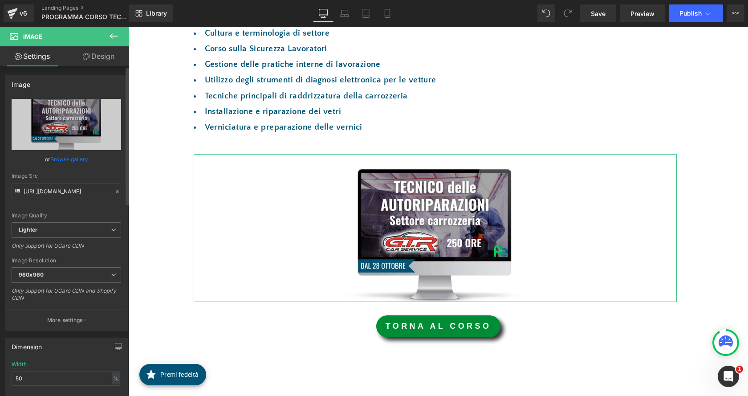
click at [67, 159] on link "Browse gallery" at bounding box center [69, 159] width 38 height 16
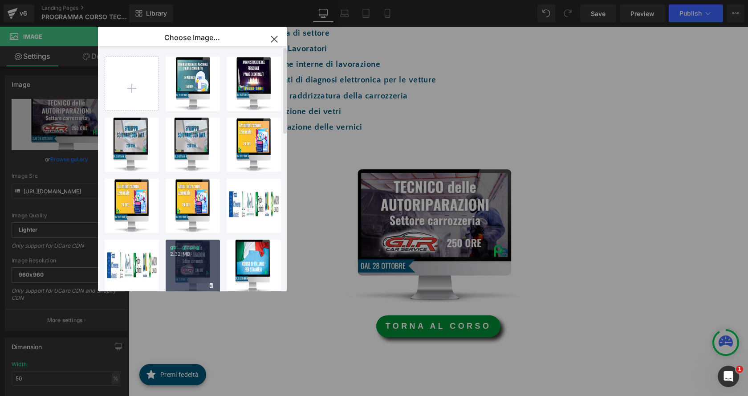
click at [197, 248] on p "gtr...gtr.png" at bounding box center [192, 247] width 45 height 7
type input "[URL][DOMAIN_NAME]"
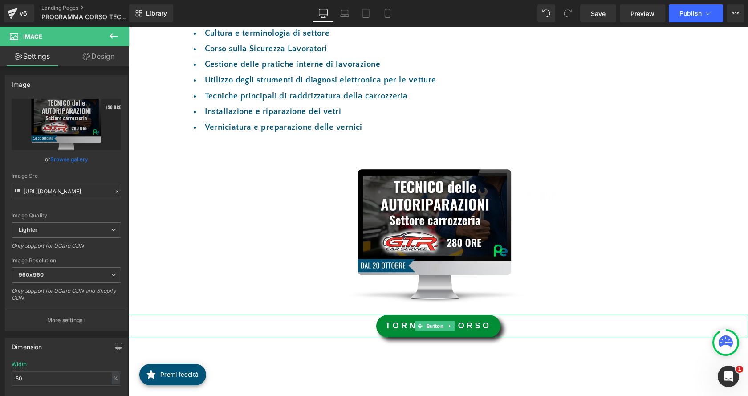
click at [453, 331] on link "TORNA AL CORSO" at bounding box center [438, 326] width 125 height 22
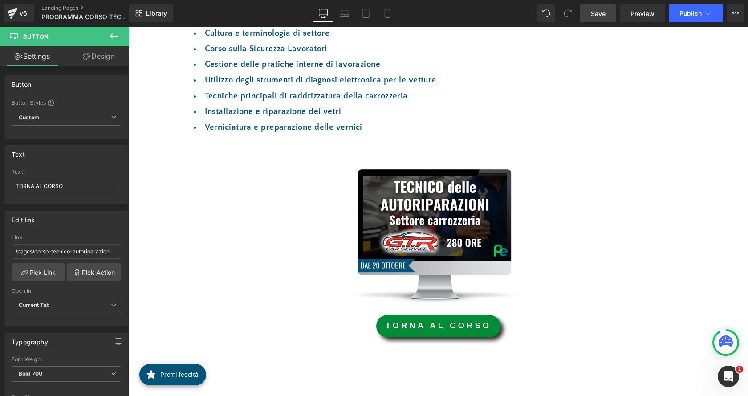
click at [601, 20] on link "Save" at bounding box center [598, 13] width 36 height 18
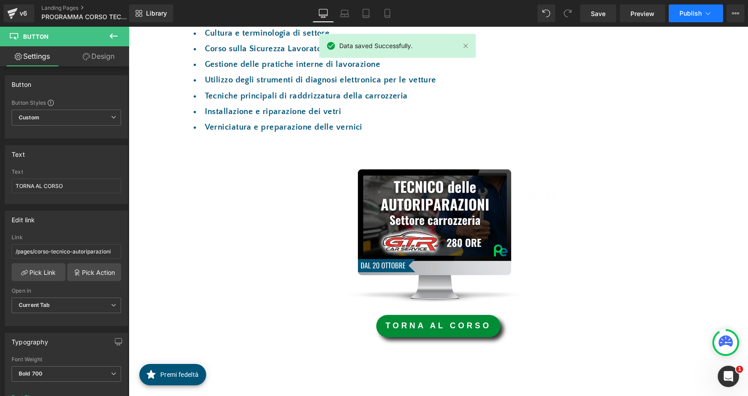
click at [702, 16] on button "Publish" at bounding box center [696, 13] width 54 height 18
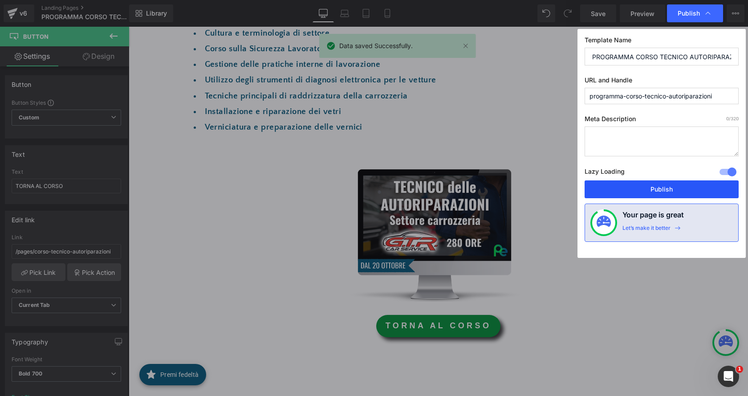
click at [690, 190] on button "Publish" at bounding box center [662, 189] width 154 height 18
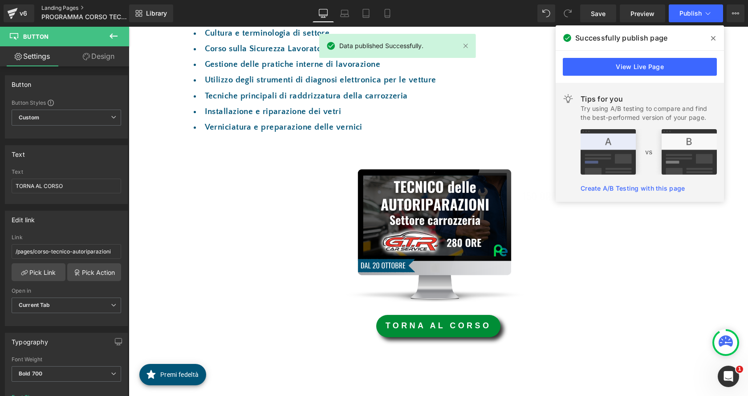
click at [42, 8] on link "Landing Pages" at bounding box center [92, 7] width 102 height 7
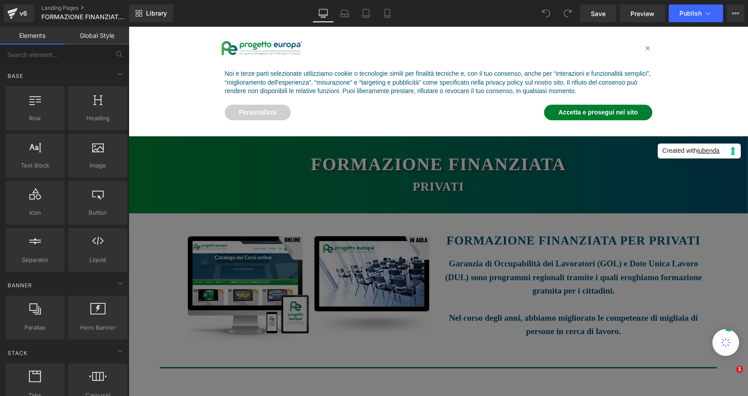
click at [569, 111] on button "Accetta e prosegui nel sito" at bounding box center [598, 113] width 108 height 16
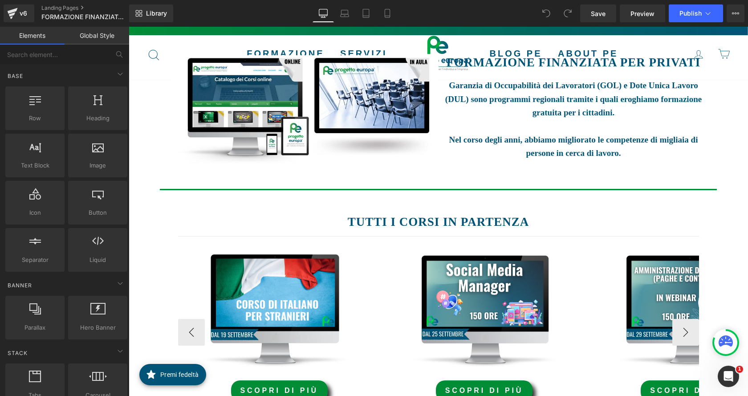
scroll to position [312, 0]
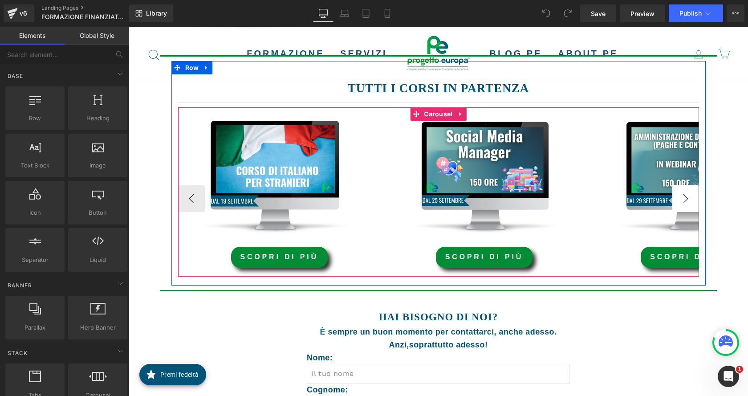
click at [685, 200] on button "›" at bounding box center [686, 198] width 27 height 27
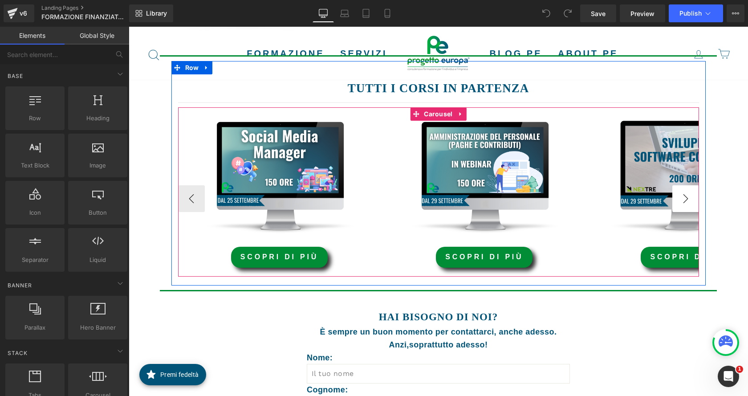
click at [690, 201] on button "›" at bounding box center [686, 198] width 27 height 27
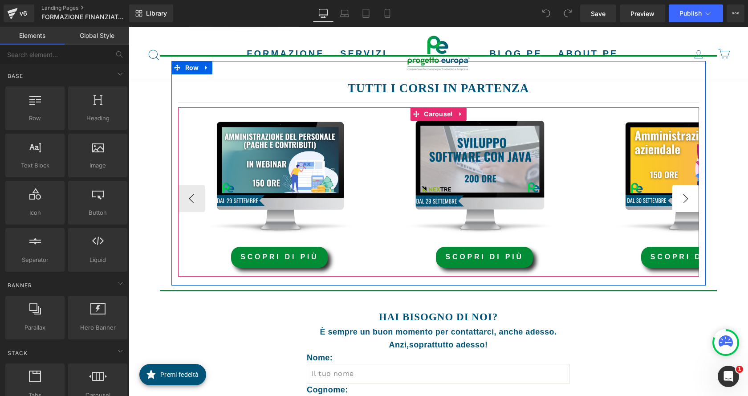
click at [690, 201] on button "›" at bounding box center [686, 198] width 27 height 27
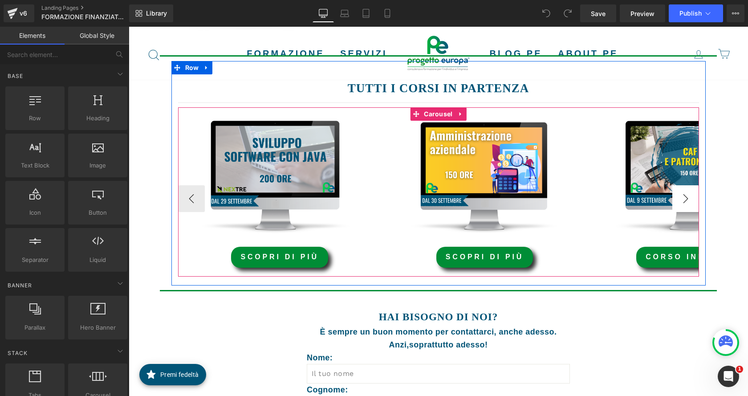
click at [690, 201] on button "›" at bounding box center [686, 198] width 27 height 27
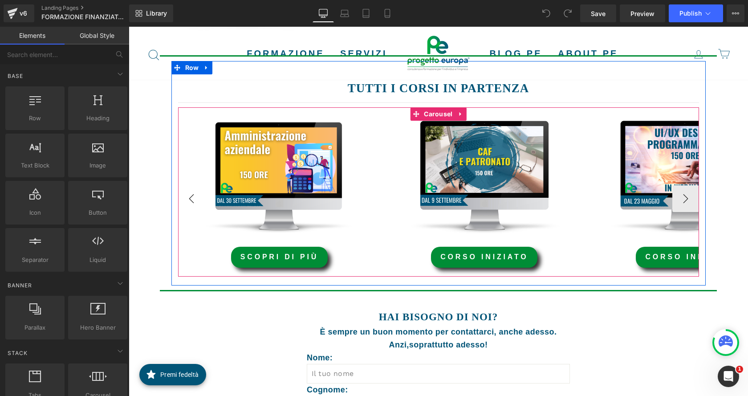
click at [179, 197] on button "‹" at bounding box center [191, 198] width 27 height 27
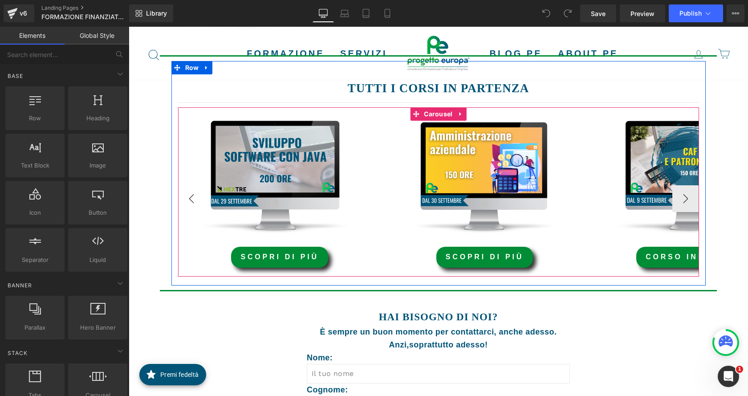
click at [185, 204] on button "‹" at bounding box center [191, 198] width 27 height 27
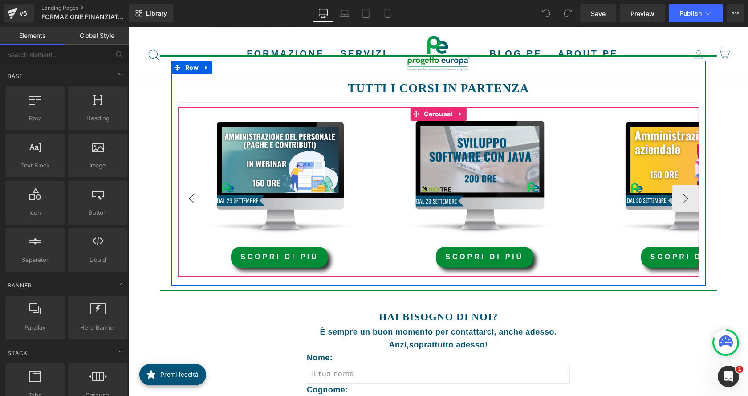
click at [185, 204] on button "‹" at bounding box center [191, 198] width 27 height 27
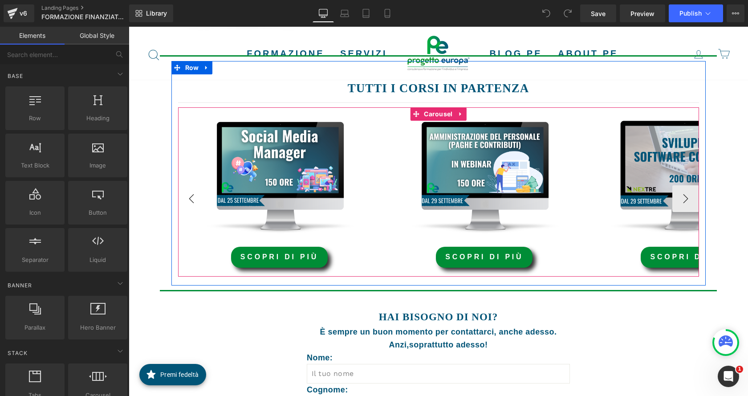
click at [185, 204] on button "‹" at bounding box center [191, 198] width 27 height 27
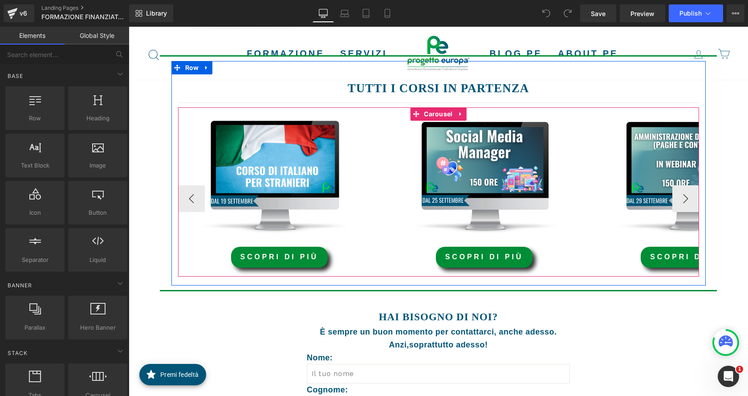
click at [259, 259] on div "scopri di più Button" at bounding box center [279, 257] width 203 height 21
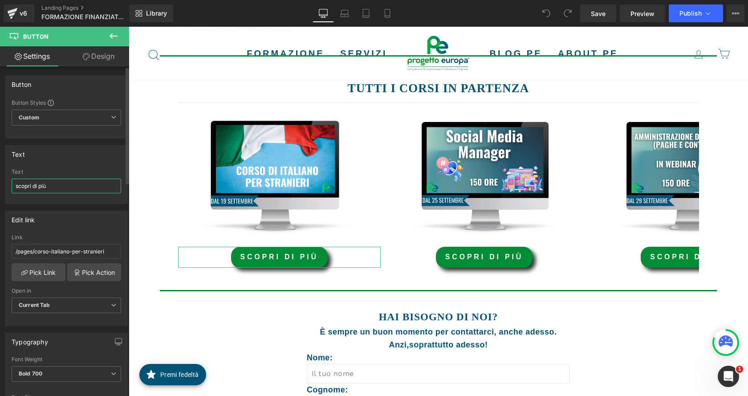
drag, startPoint x: 61, startPoint y: 190, endPoint x: 0, endPoint y: 186, distance: 61.1
click at [0, 186] on div "Text scopri di più Text scopri di più" at bounding box center [66, 171] width 133 height 65
type input "corso iniziato"
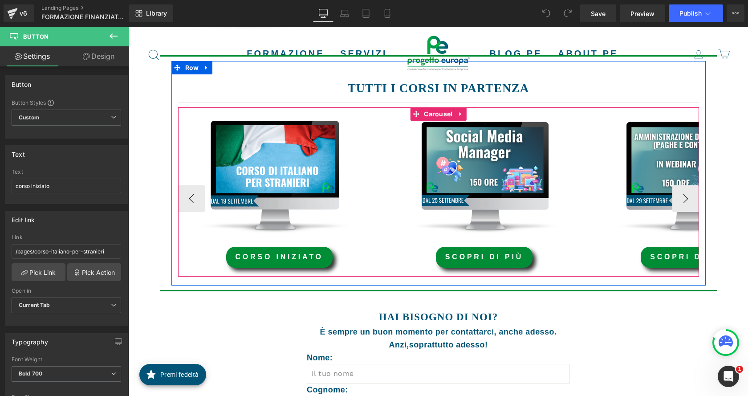
click at [439, 112] on span "Carousel" at bounding box center [438, 113] width 33 height 13
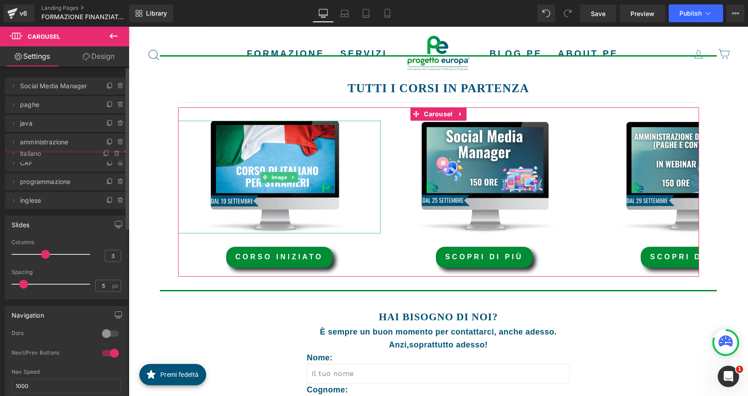
drag, startPoint x: 42, startPoint y: 89, endPoint x: 51, endPoint y: 157, distance: 68.3
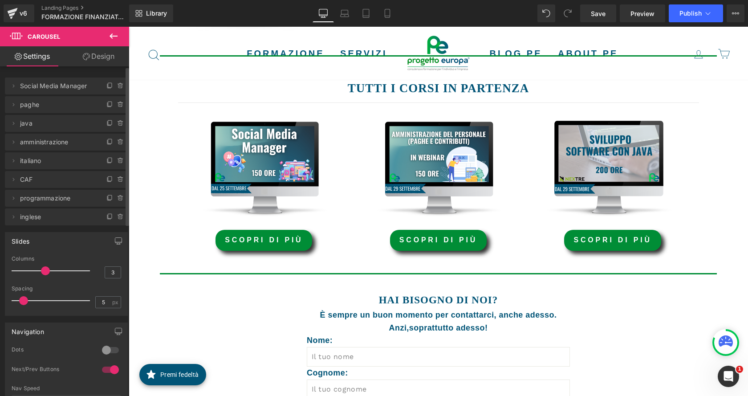
scroll to position [303, 0]
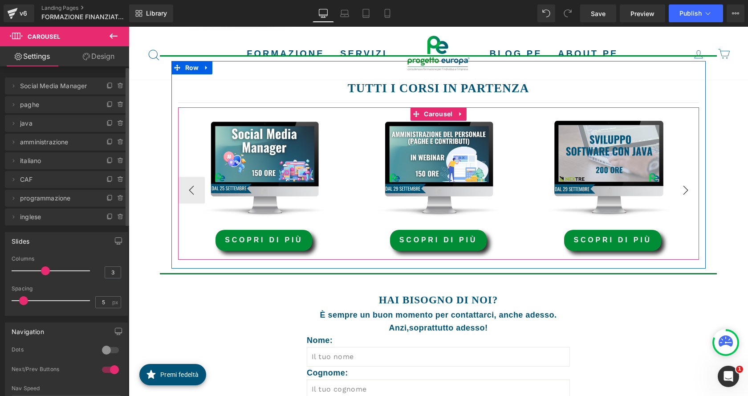
click at [678, 194] on button "›" at bounding box center [686, 190] width 27 height 27
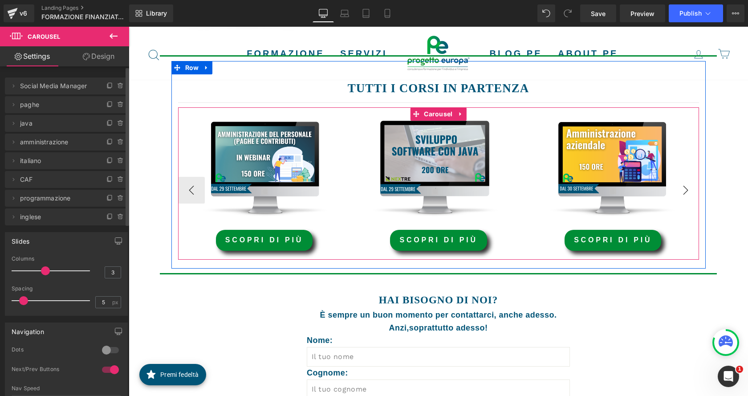
click at [678, 194] on button "›" at bounding box center [686, 190] width 27 height 27
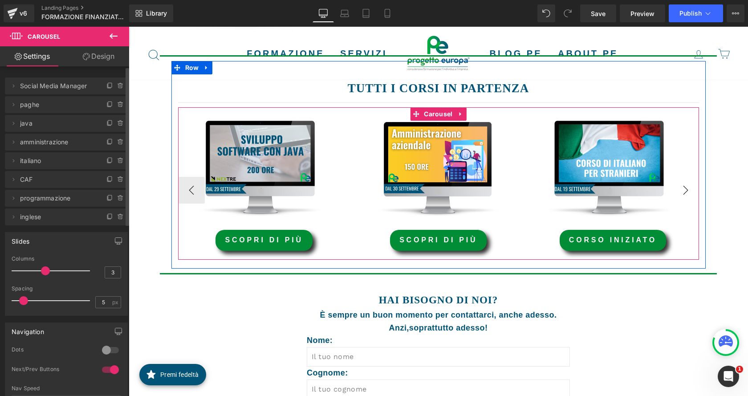
click at [678, 194] on button "›" at bounding box center [686, 190] width 27 height 27
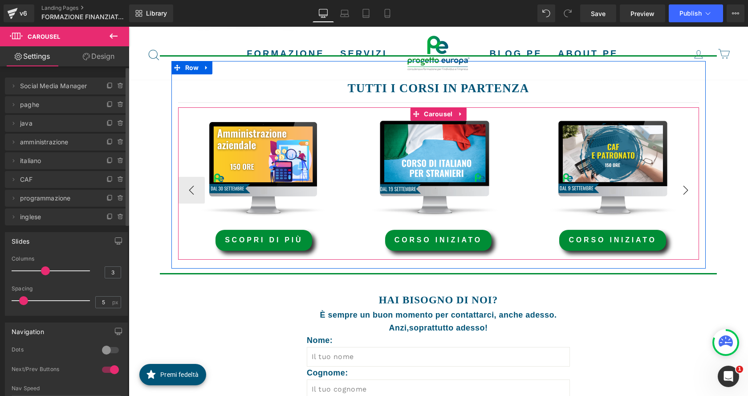
click at [678, 194] on button "›" at bounding box center [686, 190] width 27 height 27
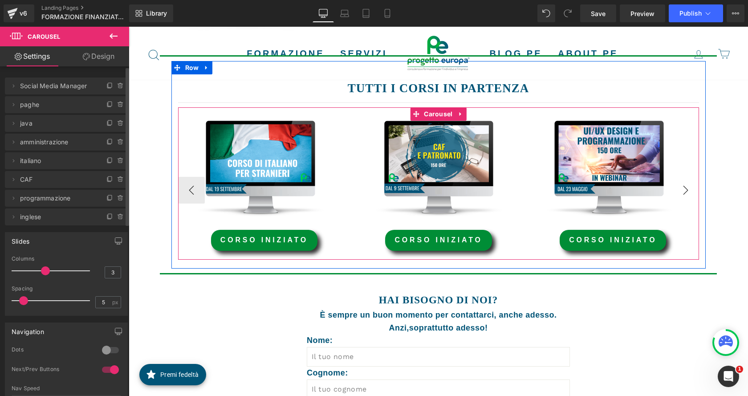
click at [678, 194] on button "›" at bounding box center [686, 190] width 27 height 27
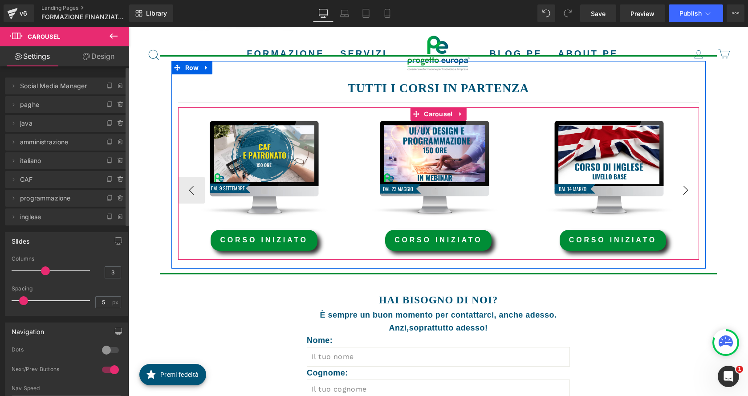
click at [674, 188] on button "›" at bounding box center [686, 190] width 27 height 27
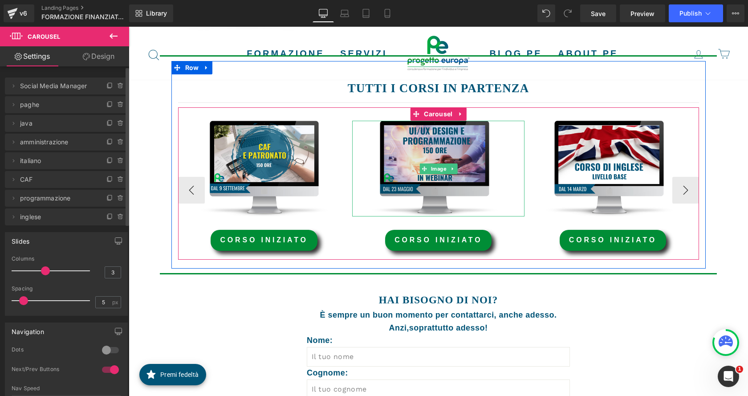
click at [426, 158] on img at bounding box center [438, 169] width 172 height 96
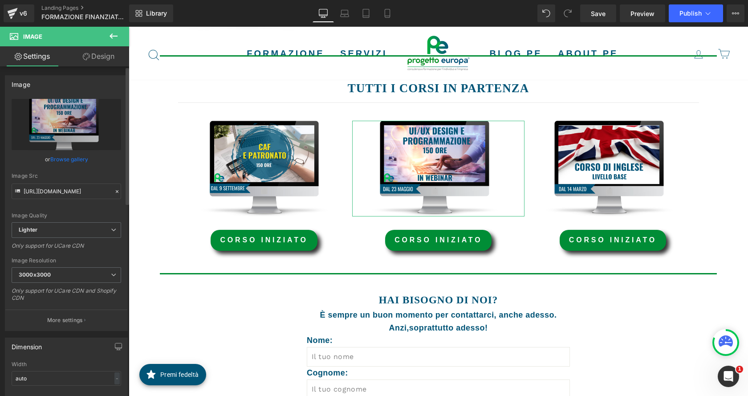
click at [83, 159] on link "Browse gallery" at bounding box center [69, 159] width 38 height 16
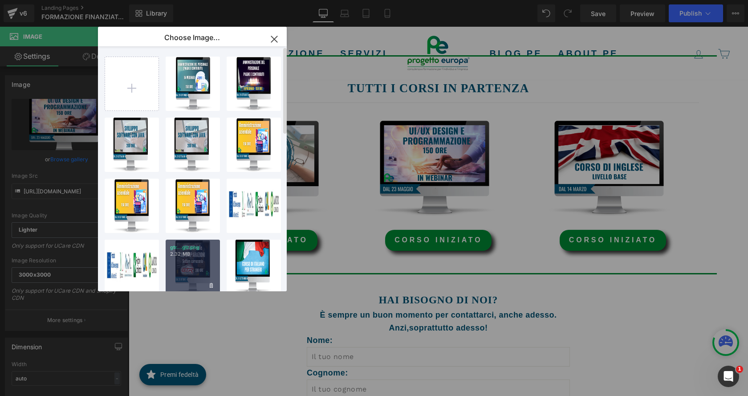
click at [188, 256] on p "2.32 MB" at bounding box center [192, 254] width 45 height 7
type input "https://ucarecdn.com/3aa27fa4-9a54-4b40-b775-7e2de20a8b51/-/format/auto/-/previ…"
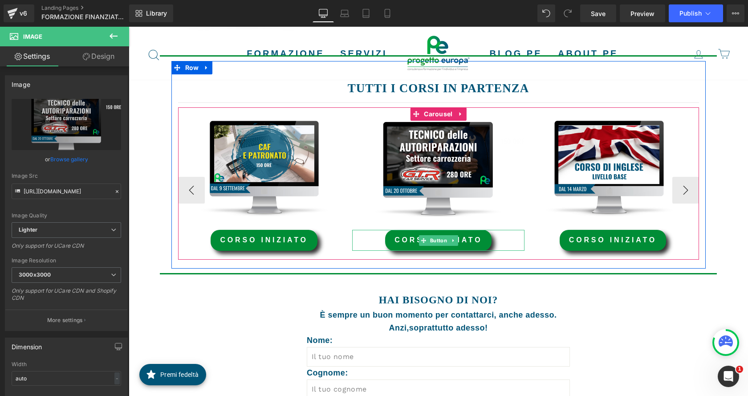
drag, startPoint x: 248, startPoint y: 259, endPoint x: 135, endPoint y: 228, distance: 117.3
click at [461, 243] on span "CORSO INIZIATO" at bounding box center [439, 240] width 88 height 8
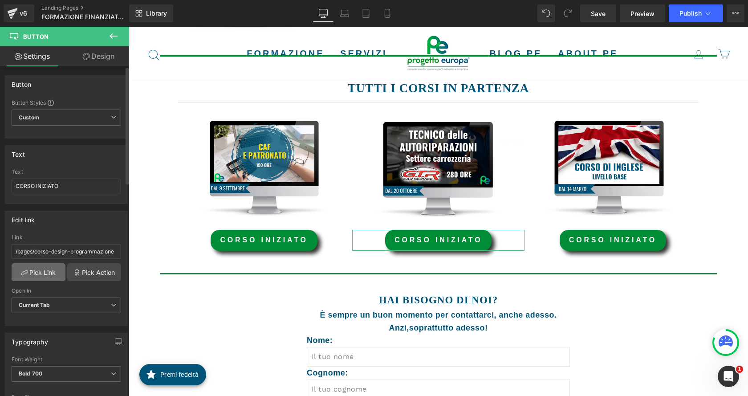
click at [48, 275] on link "Pick Link" at bounding box center [39, 272] width 54 height 18
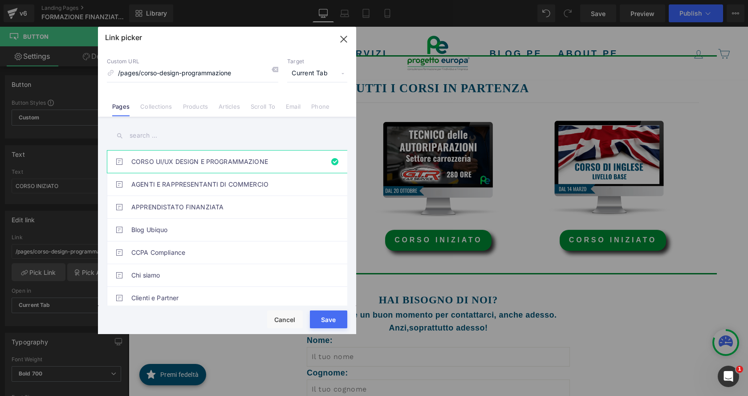
click at [236, 137] on input "text" at bounding box center [227, 136] width 241 height 20
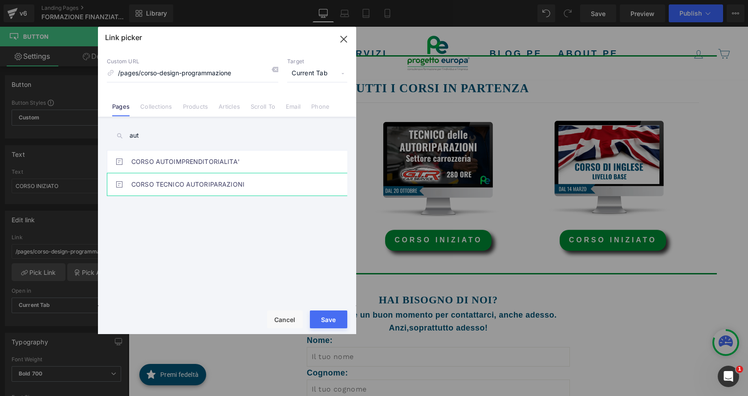
type input "aut"
click at [230, 180] on link "CORSO TECNICO AUTORIPARAZIONI" at bounding box center [229, 184] width 196 height 22
type input "/pages/corso-tecnico-autoriparazioni"
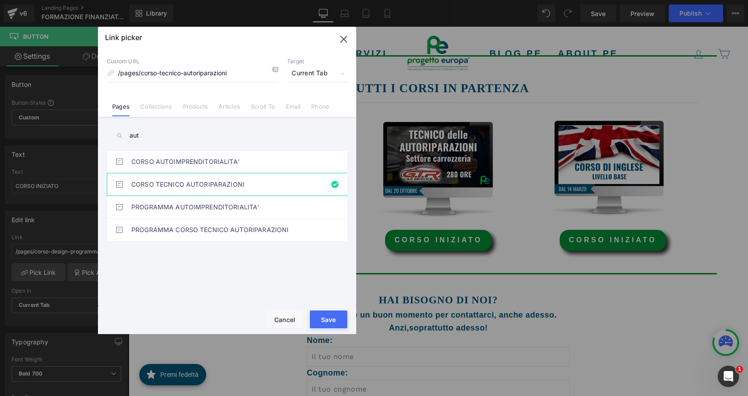
click at [325, 320] on button "Save" at bounding box center [328, 319] width 37 height 18
type input "/pages/corso-tecnico-autoriparazioni"
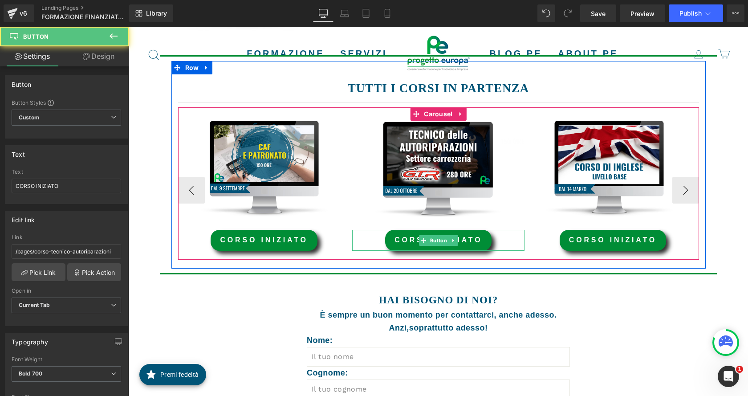
click at [410, 240] on link "CORSO INIZIATO" at bounding box center [438, 240] width 106 height 21
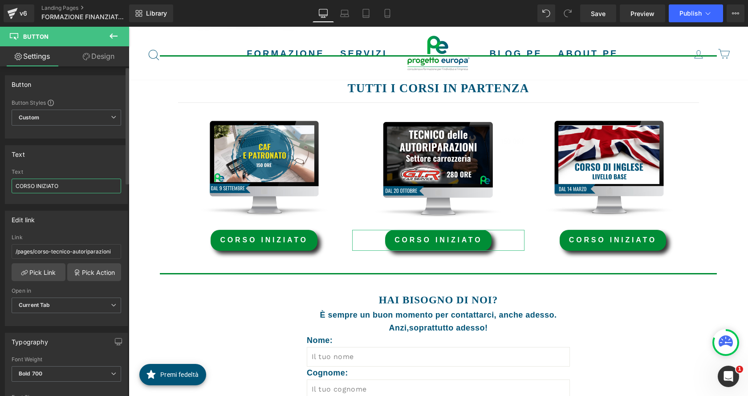
drag, startPoint x: 63, startPoint y: 185, endPoint x: 0, endPoint y: 188, distance: 62.8
click at [0, 188] on div "Text CORSO INIZIATO Text CORSO INIZIATO" at bounding box center [66, 171] width 133 height 65
type input "scopri di più"
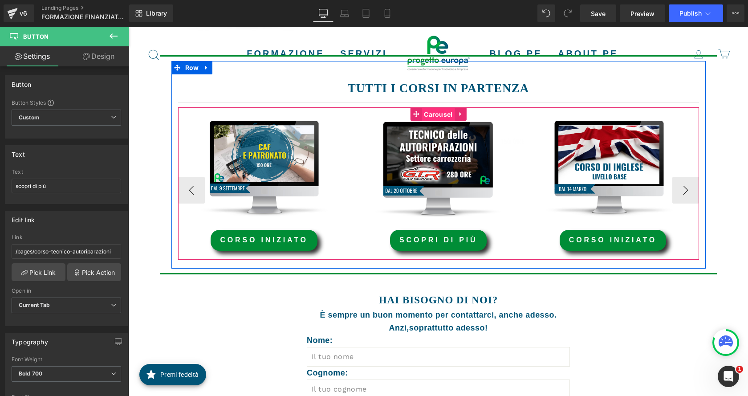
click at [425, 115] on span "Carousel" at bounding box center [438, 114] width 33 height 13
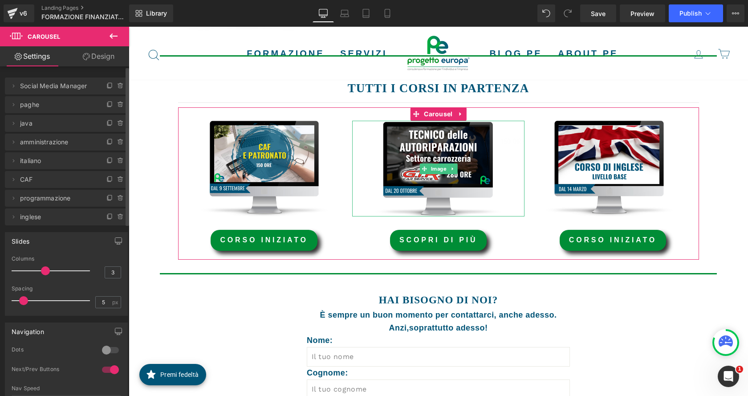
click at [48, 200] on span "programmazione" at bounding box center [57, 198] width 75 height 17
click at [12, 200] on icon at bounding box center [13, 198] width 7 height 7
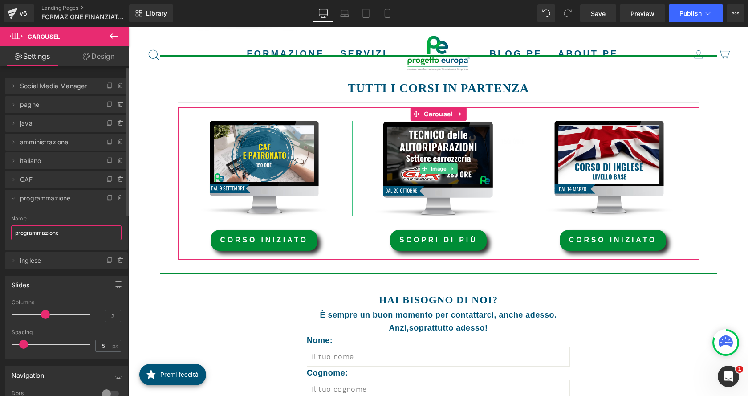
drag, startPoint x: 57, startPoint y: 231, endPoint x: 14, endPoint y: 227, distance: 42.9
click at [13, 228] on input "programmazione" at bounding box center [66, 232] width 110 height 15
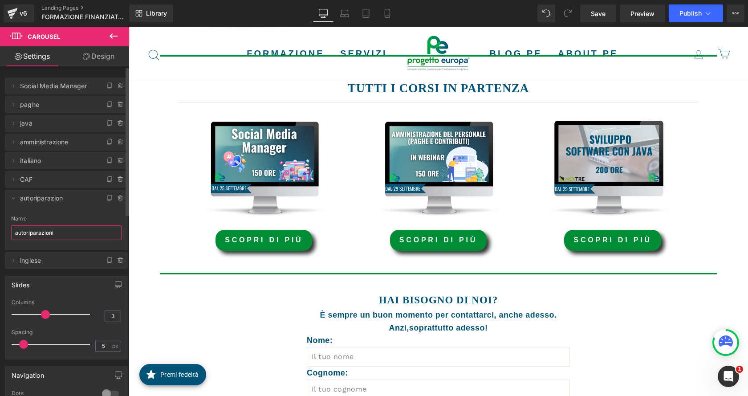
type input "autoriparazioni"
click at [163, 247] on div "FORMAZIONE FINANZIATA Heading PRIVATI Heading Hero Banner Row FORMAZIONE FINANZ…" at bounding box center [439, 250] width 620 height 859
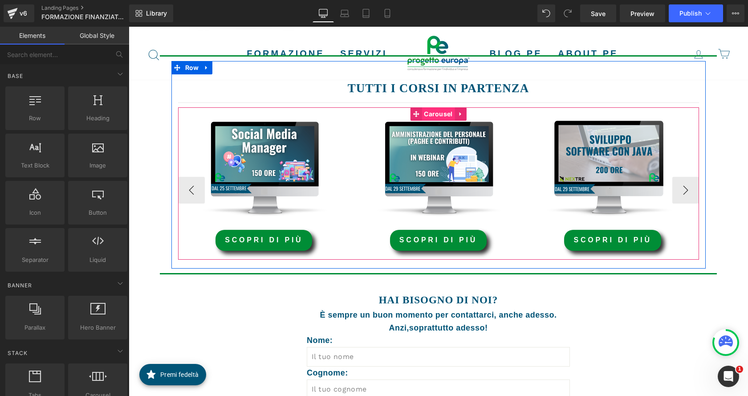
click at [436, 117] on span "Carousel" at bounding box center [438, 113] width 33 height 13
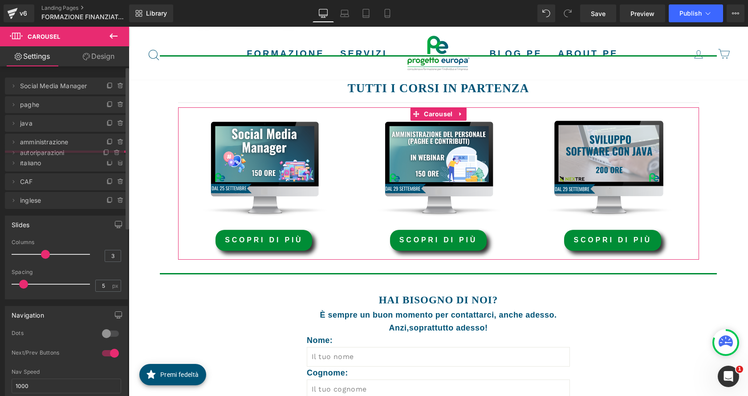
drag, startPoint x: 41, startPoint y: 197, endPoint x: 52, endPoint y: 151, distance: 46.9
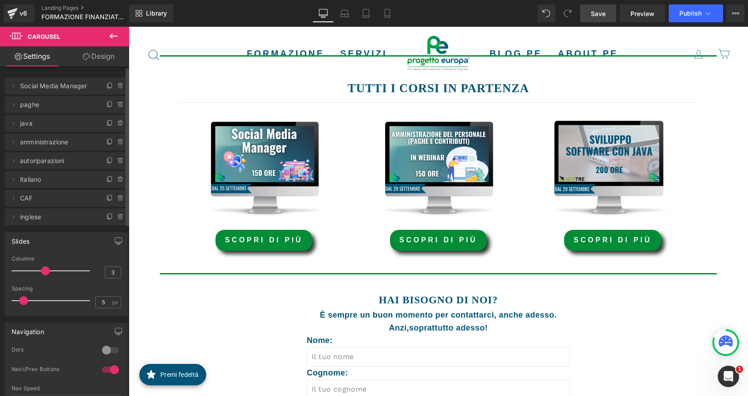
click at [601, 16] on span "Save" at bounding box center [598, 13] width 15 height 9
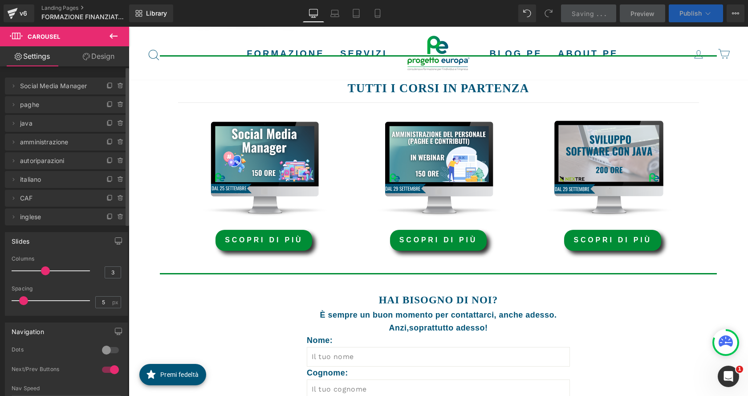
click at [707, 15] on icon at bounding box center [708, 13] width 9 height 9
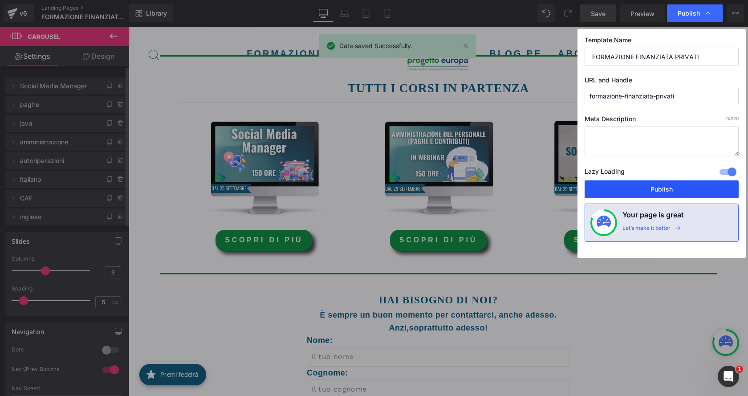
click at [675, 193] on button "Publish" at bounding box center [662, 189] width 154 height 18
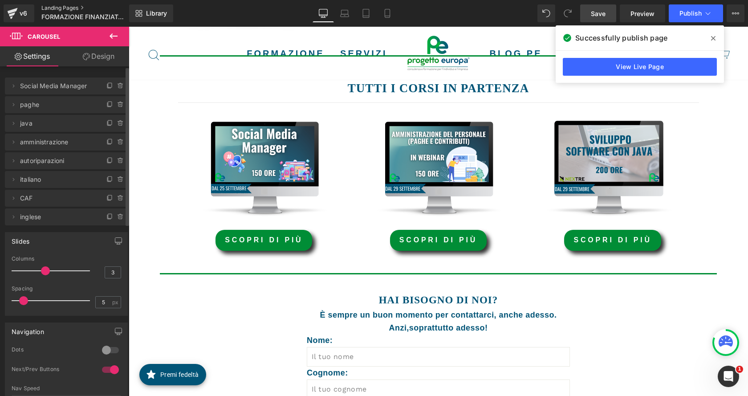
click at [45, 5] on link "Landing Pages" at bounding box center [92, 7] width 102 height 7
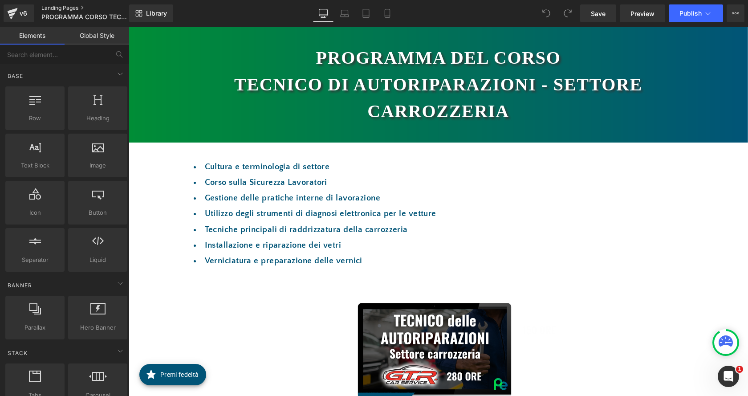
click at [77, 7] on link "Landing Pages" at bounding box center [92, 7] width 102 height 7
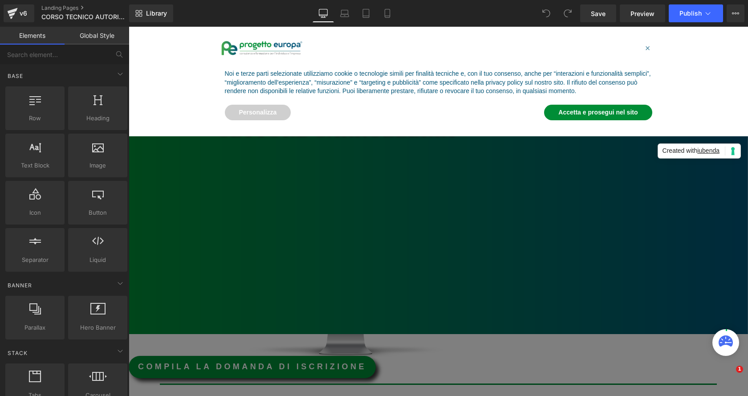
scroll to position [89, 0]
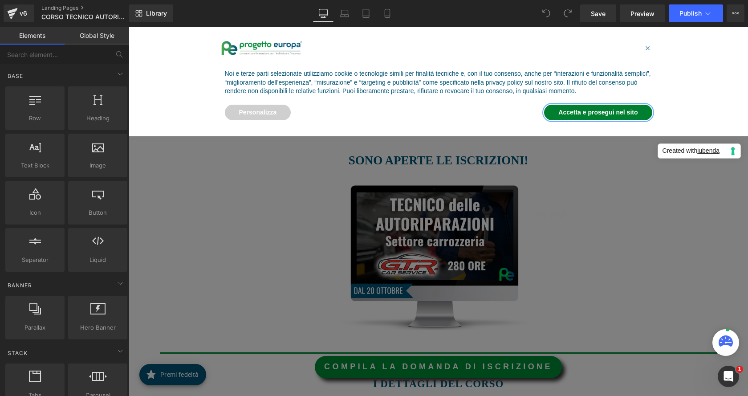
click at [598, 119] on button "Accetta e prosegui nel sito" at bounding box center [598, 113] width 108 height 16
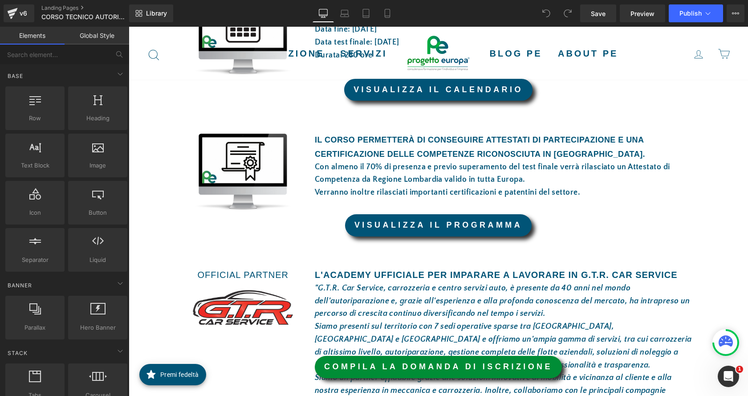
scroll to position [668, 0]
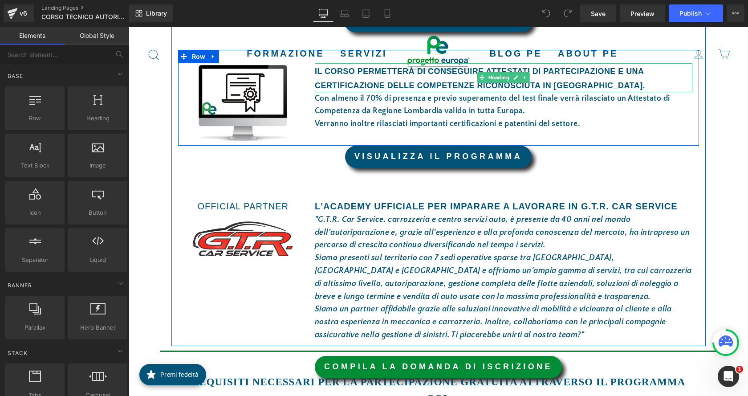
drag, startPoint x: 724, startPoint y: 37, endPoint x: 598, endPoint y: 88, distance: 135.9
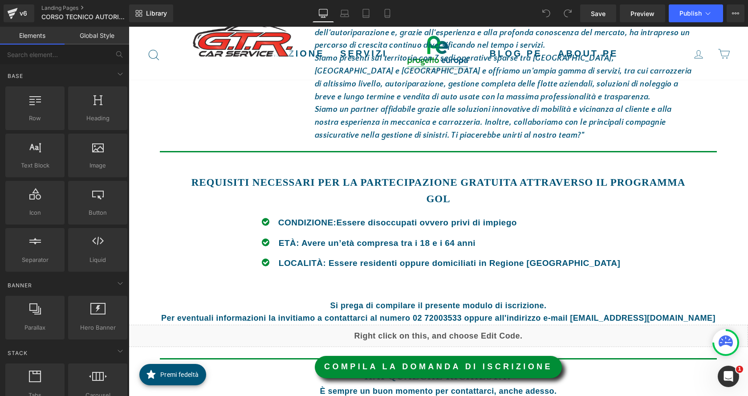
scroll to position [891, 0]
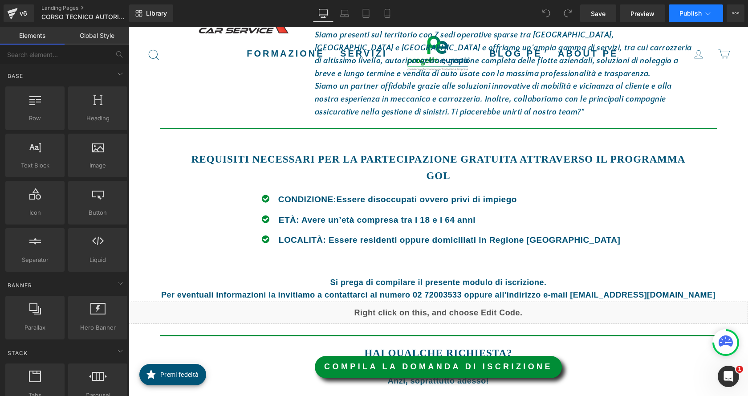
click at [695, 14] on span "Publish" at bounding box center [691, 13] width 22 height 7
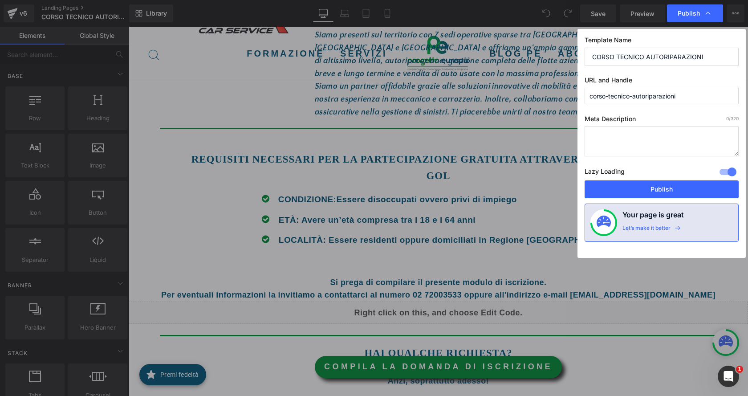
click at [732, 170] on div at bounding box center [728, 172] width 21 height 14
click at [704, 192] on button "Publish" at bounding box center [662, 189] width 154 height 18
